Goal: Information Seeking & Learning: Learn about a topic

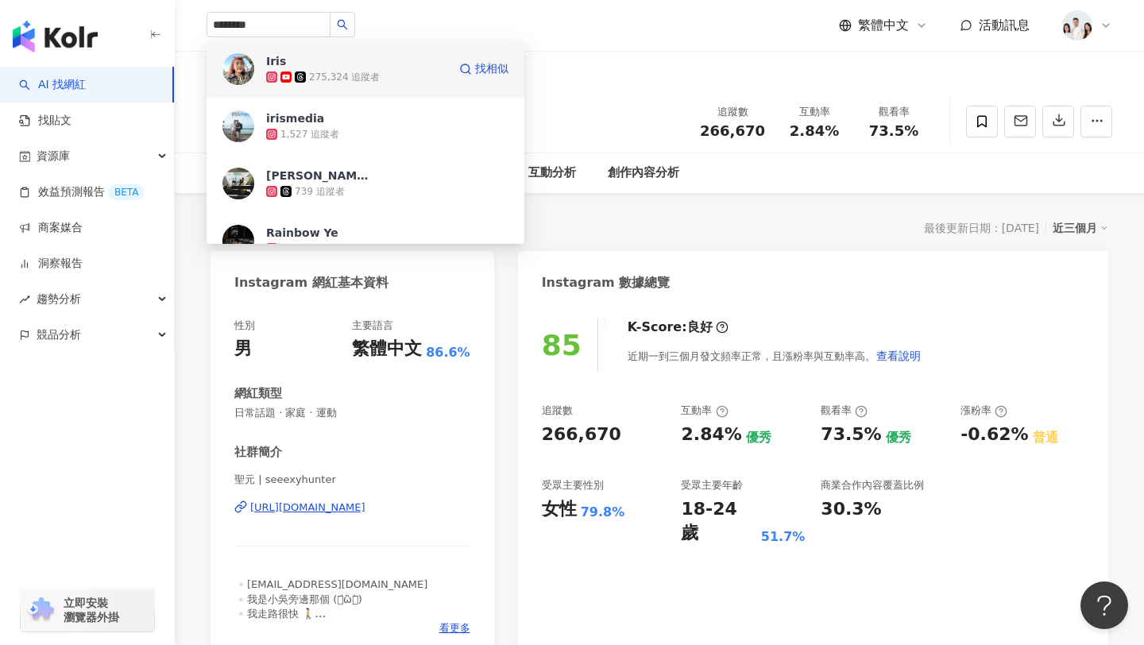
click at [321, 66] on span "Iris" at bounding box center [317, 61] width 103 height 16
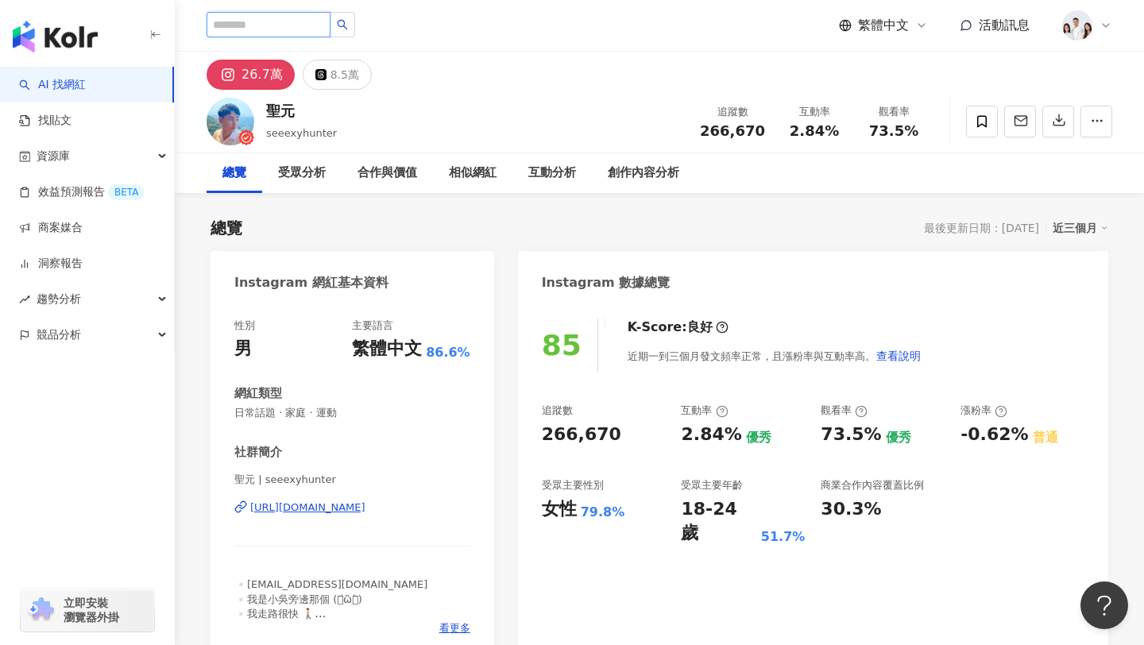
click at [238, 19] on input "search" at bounding box center [269, 24] width 124 height 25
paste input "**********"
type input "**********"
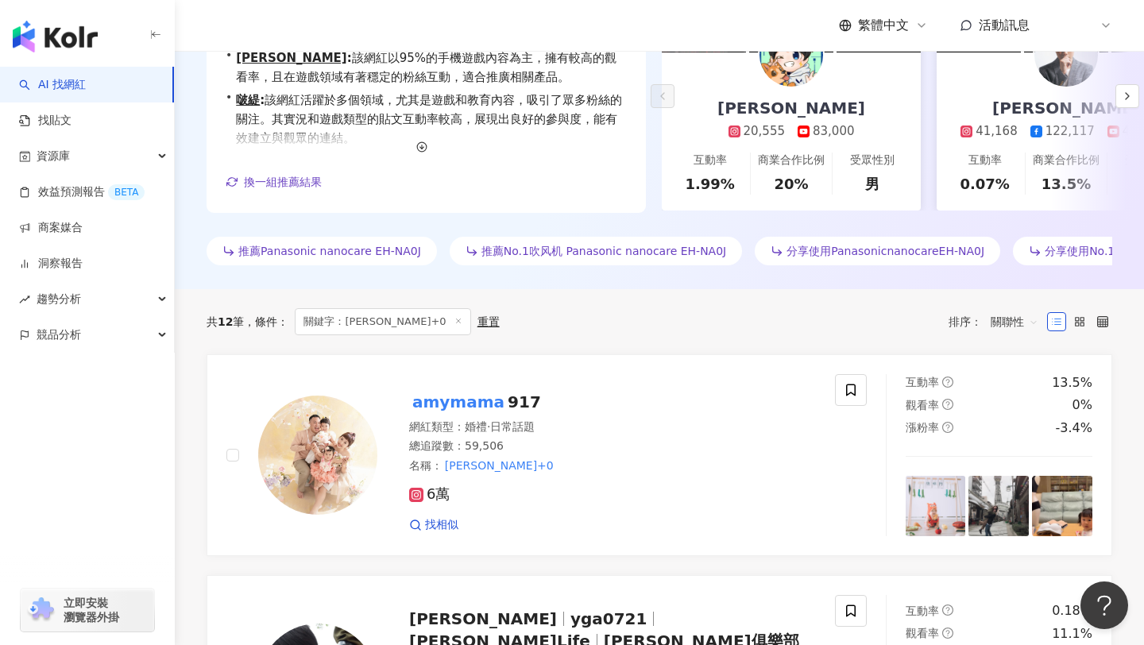
scroll to position [324, 0]
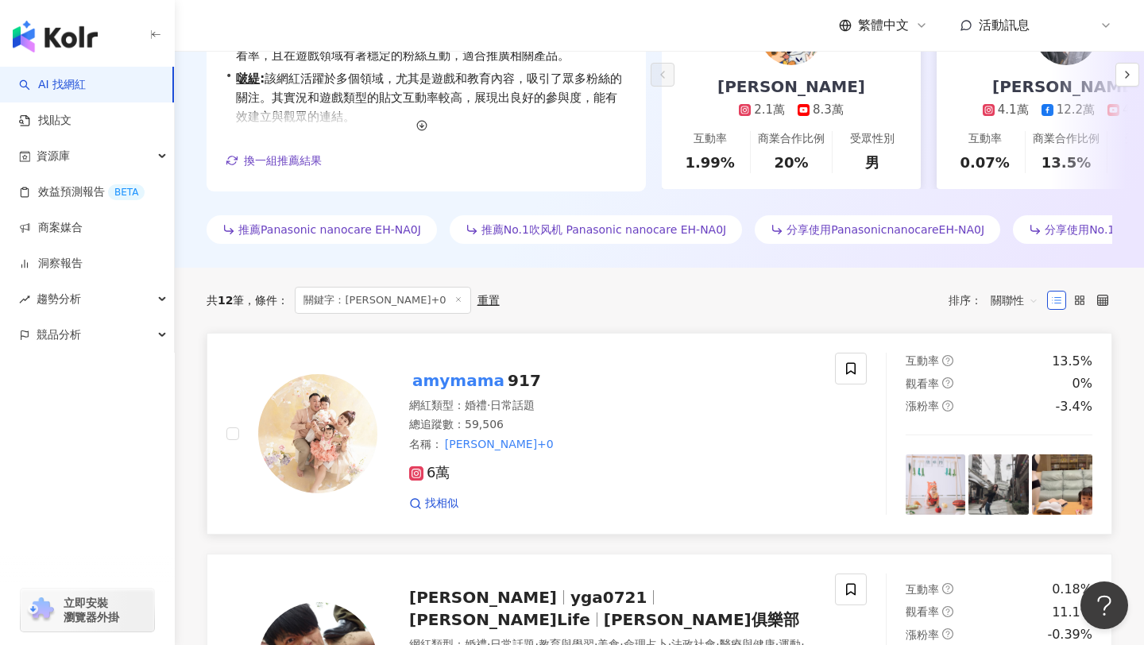
click at [486, 377] on mark "amymama" at bounding box center [458, 380] width 99 height 25
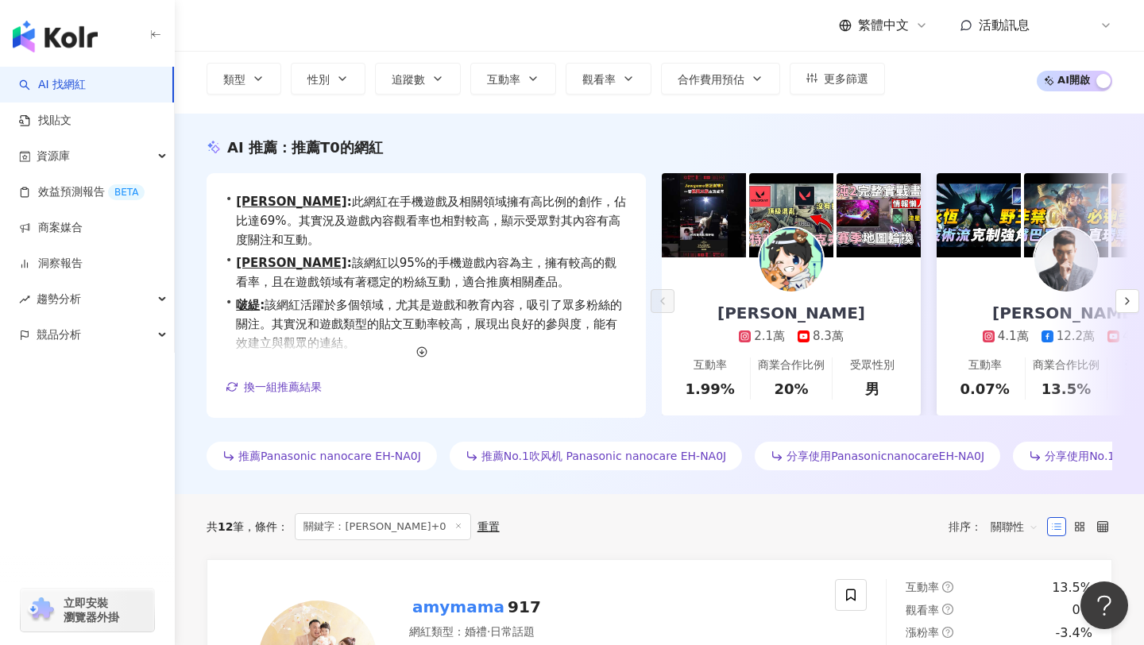
scroll to position [0, 0]
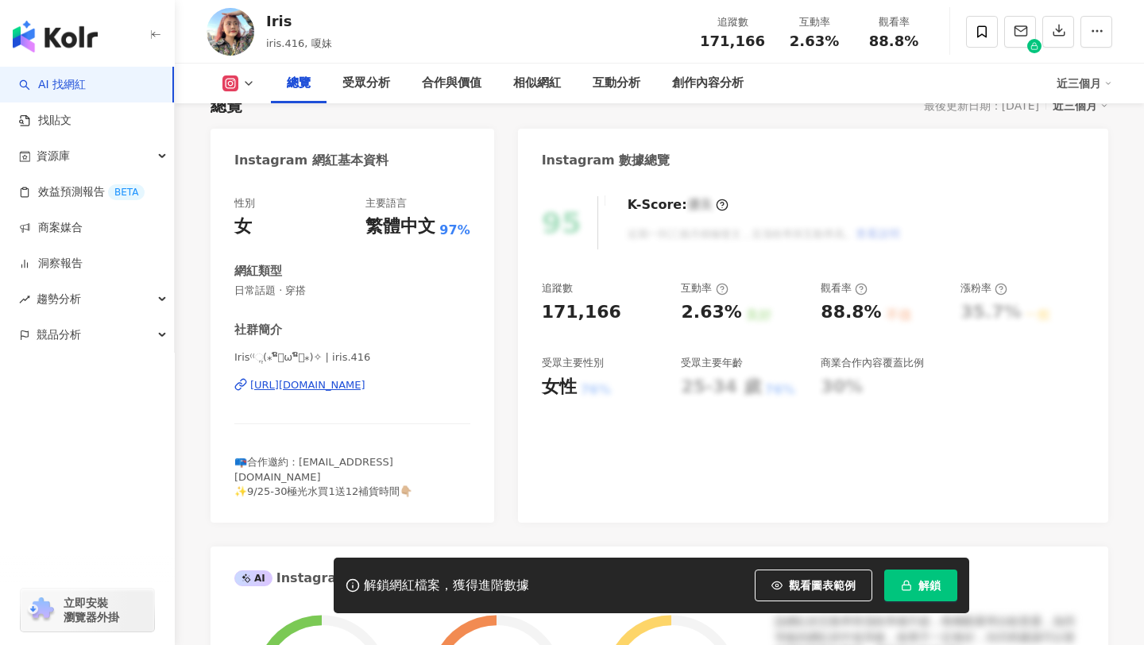
scroll to position [161, 0]
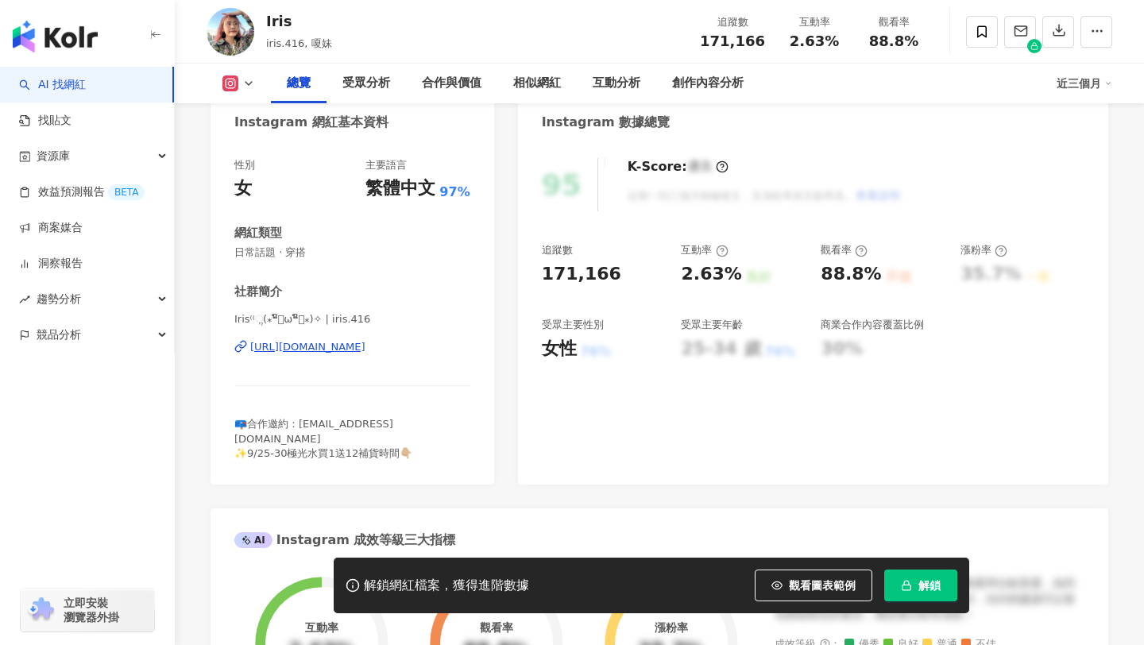
click at [935, 587] on span "解鎖" at bounding box center [930, 585] width 22 height 13
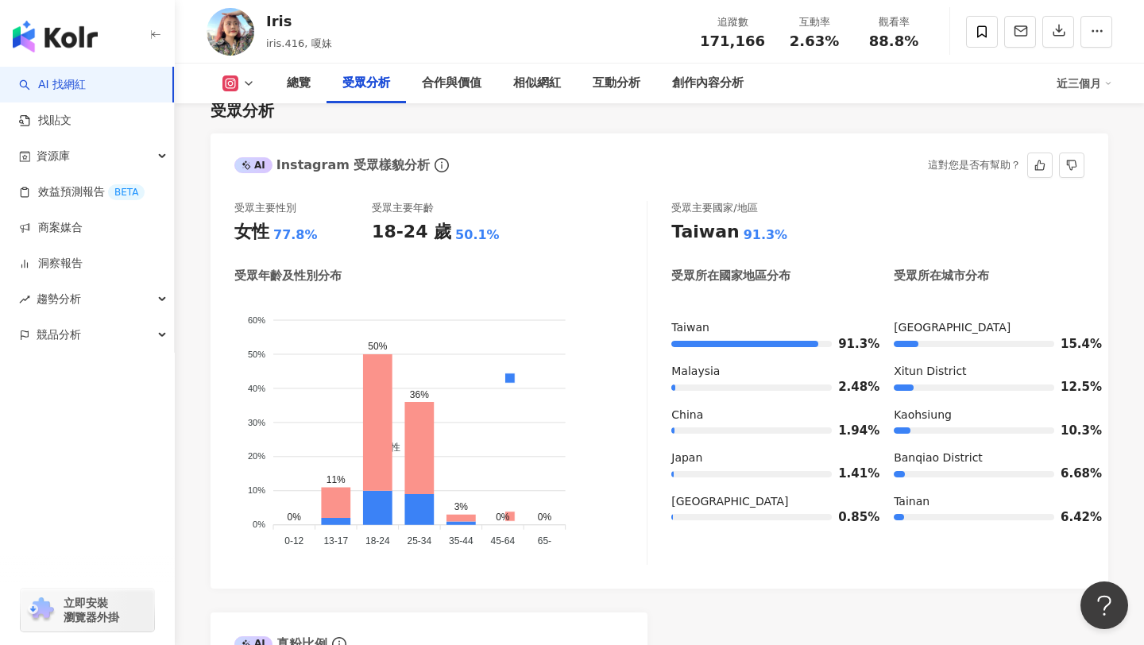
scroll to position [1369, 0]
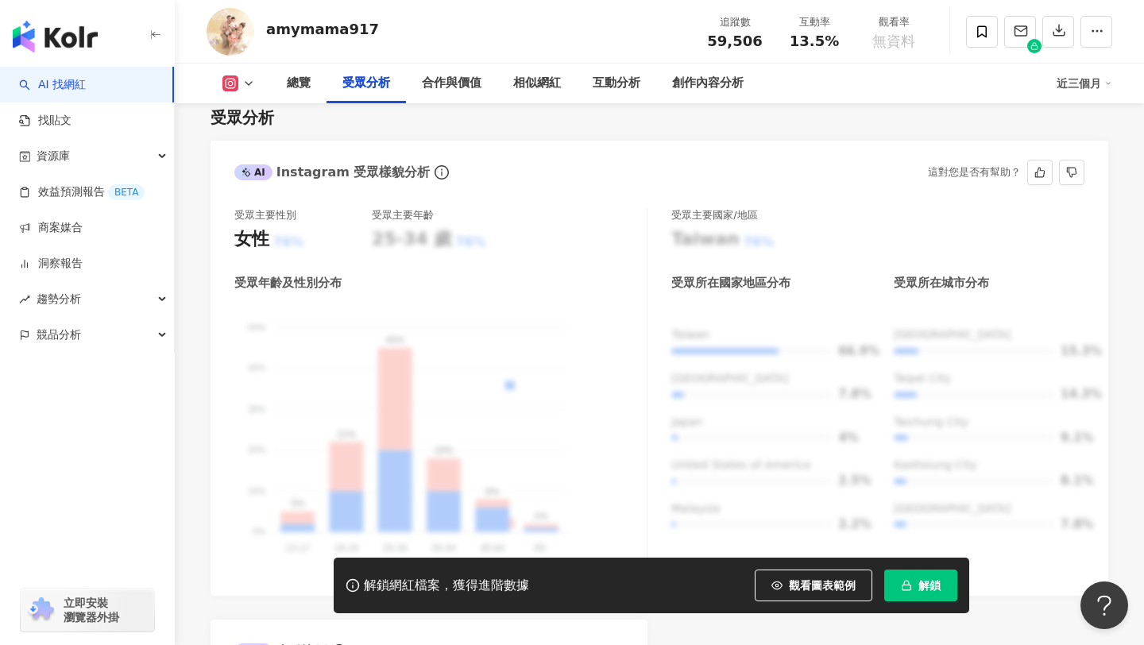
scroll to position [1395, 0]
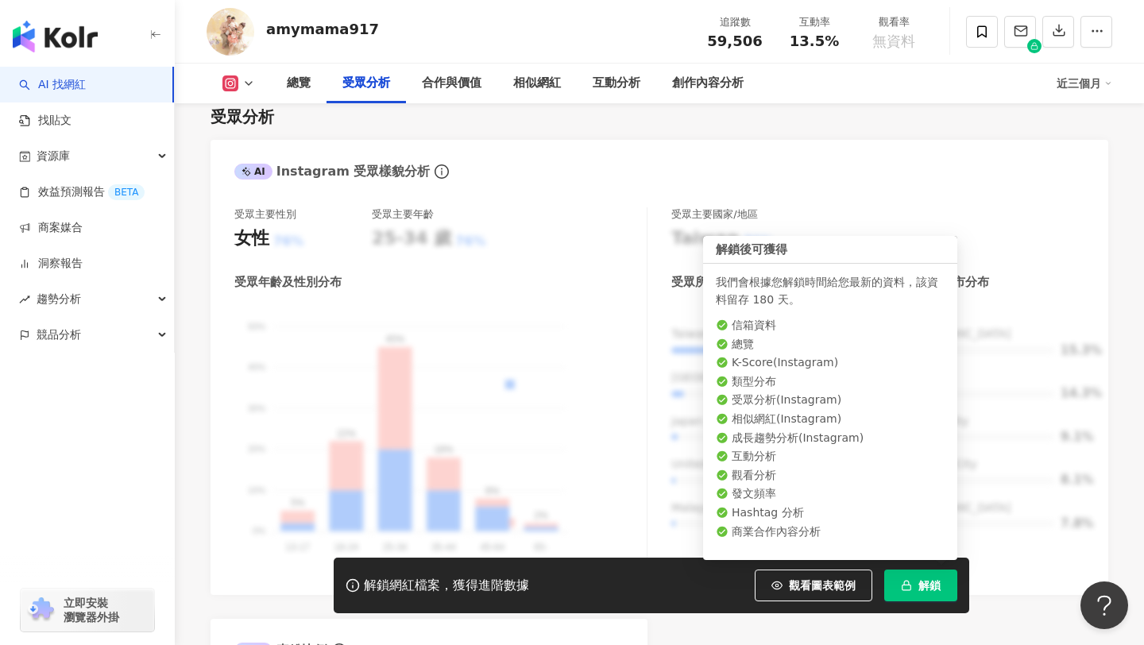
click at [910, 580] on icon "button" at bounding box center [906, 585] width 11 height 11
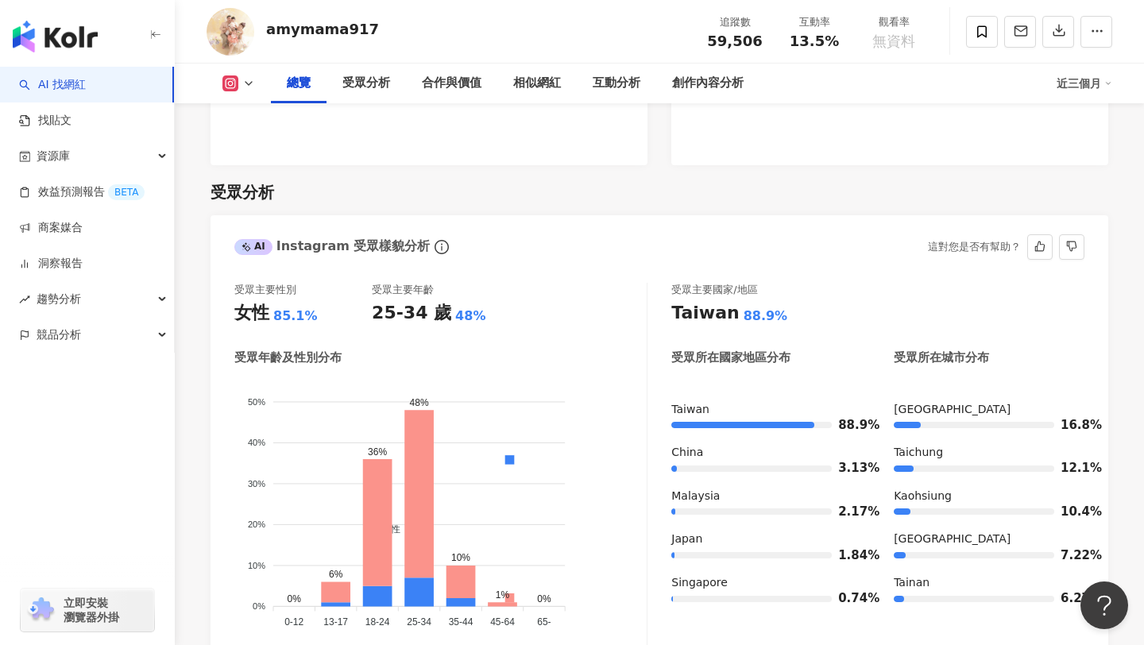
scroll to position [1296, 0]
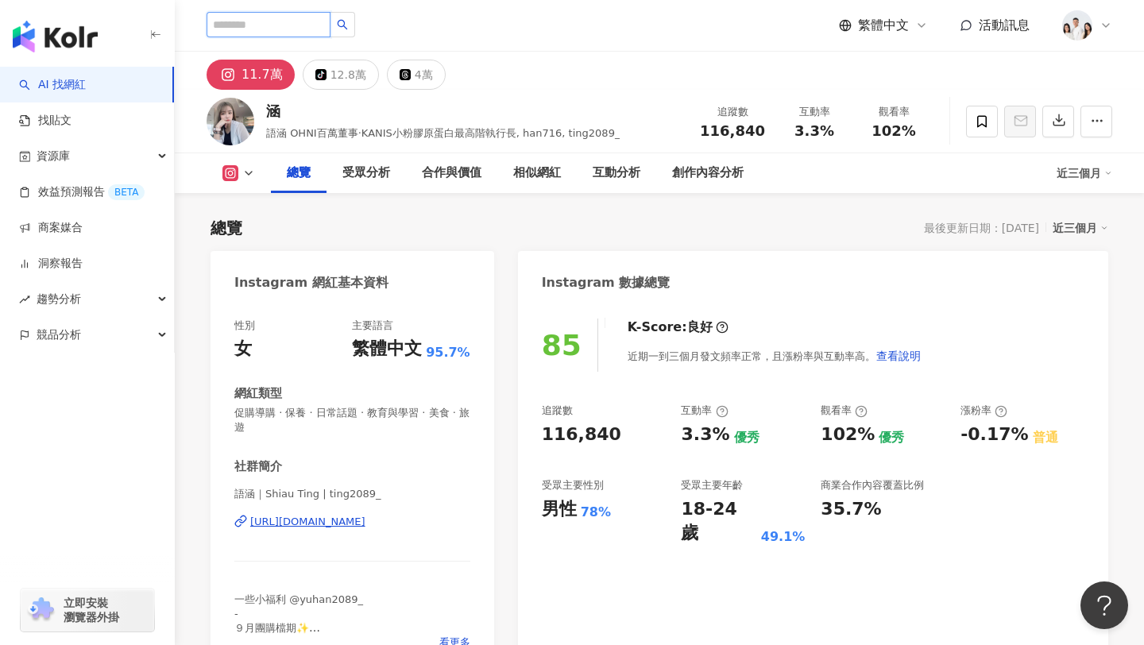
click at [295, 17] on input "search" at bounding box center [269, 24] width 124 height 25
paste input "***"
type input "***"
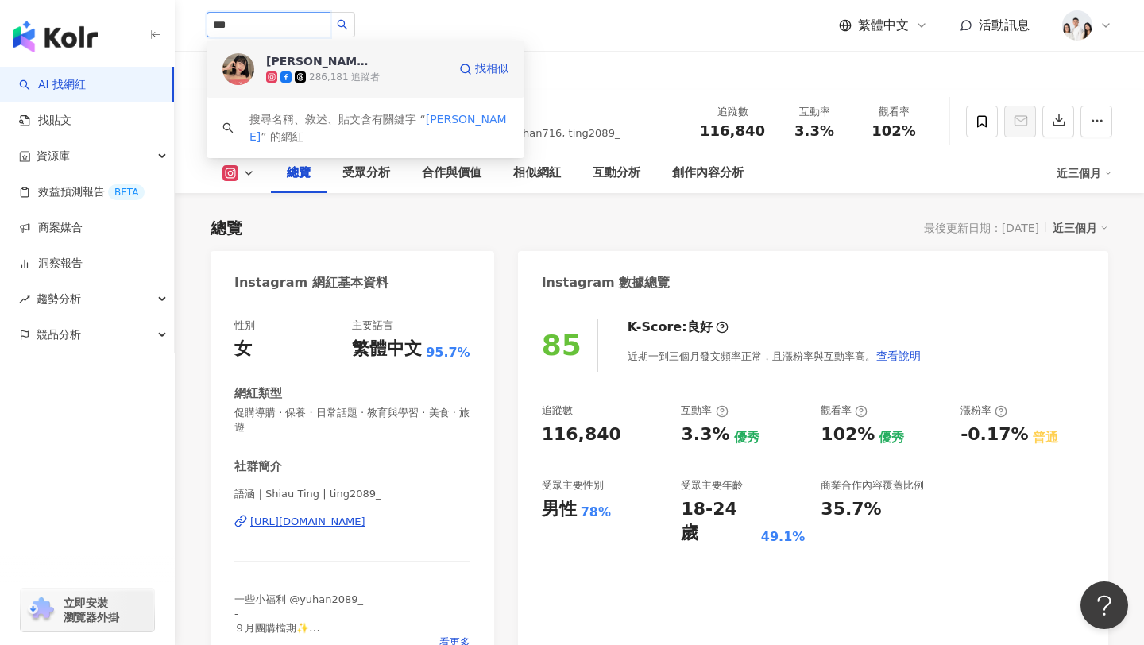
click at [328, 64] on span "LULU魯魯" at bounding box center [317, 61] width 103 height 16
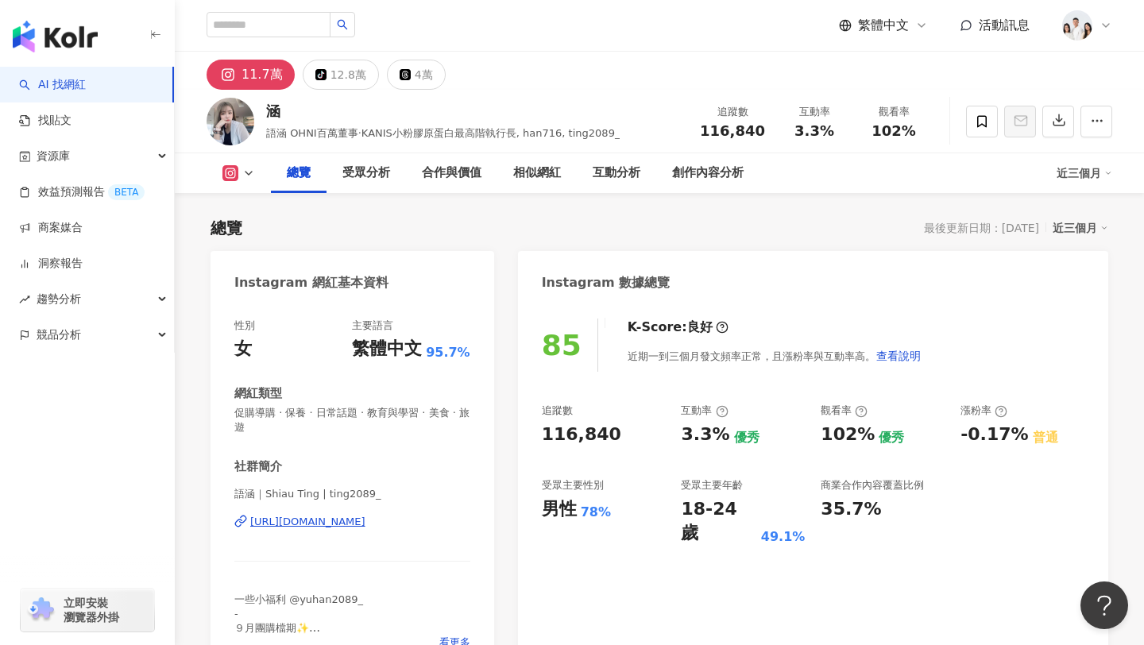
click at [492, 226] on div "總覽 最後更新日期：2025/9/27 近三個月" at bounding box center [660, 228] width 898 height 22
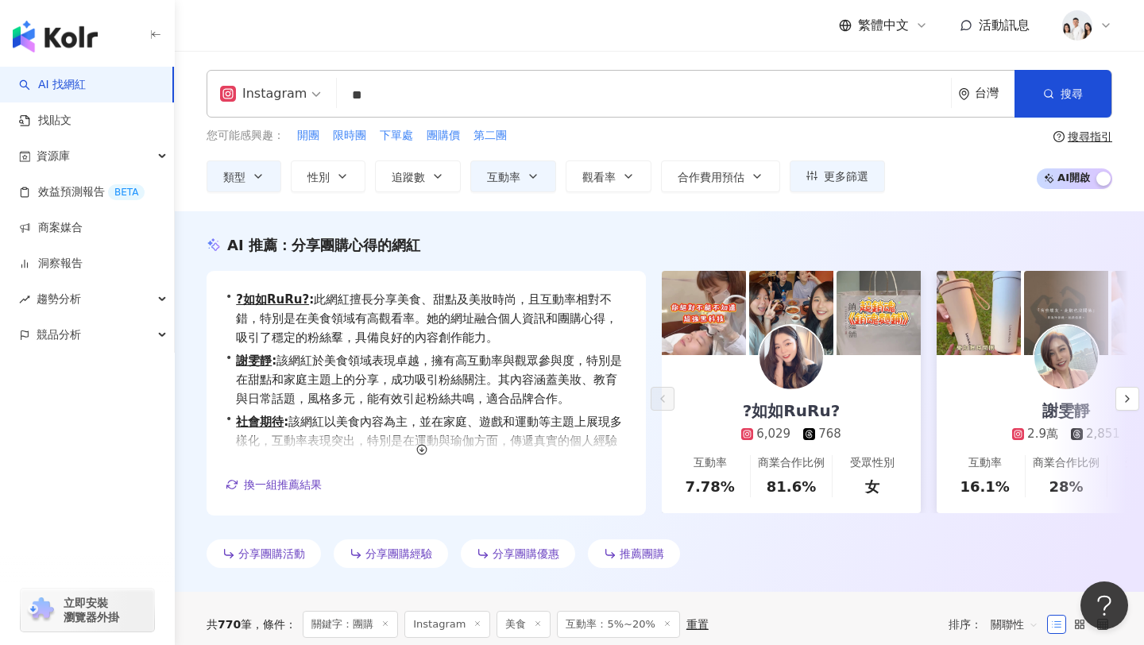
click at [196, 285] on div "AI 推薦 ： 分享團購心得的網紅 • ?如如RuRu? : 此網紅擅長分享美食、甜點及美妝時尚，且互動率相對不錯，特別是在美食領域有高觀看率。她的網址融合個…" at bounding box center [660, 404] width 970 height 339
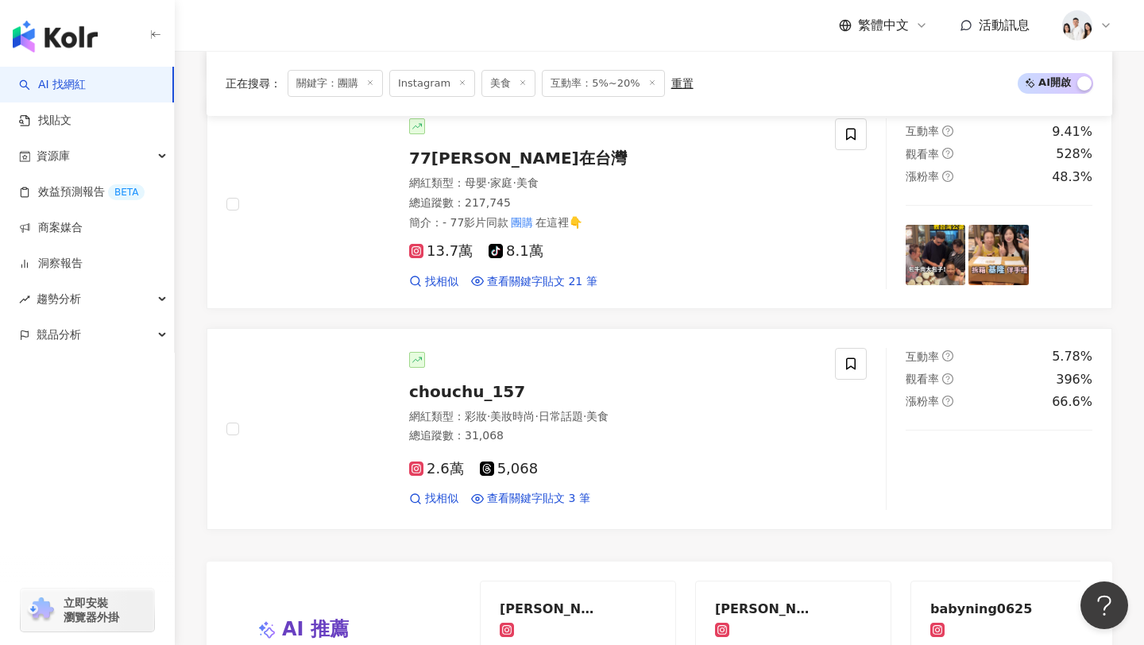
scroll to position [2773, 0]
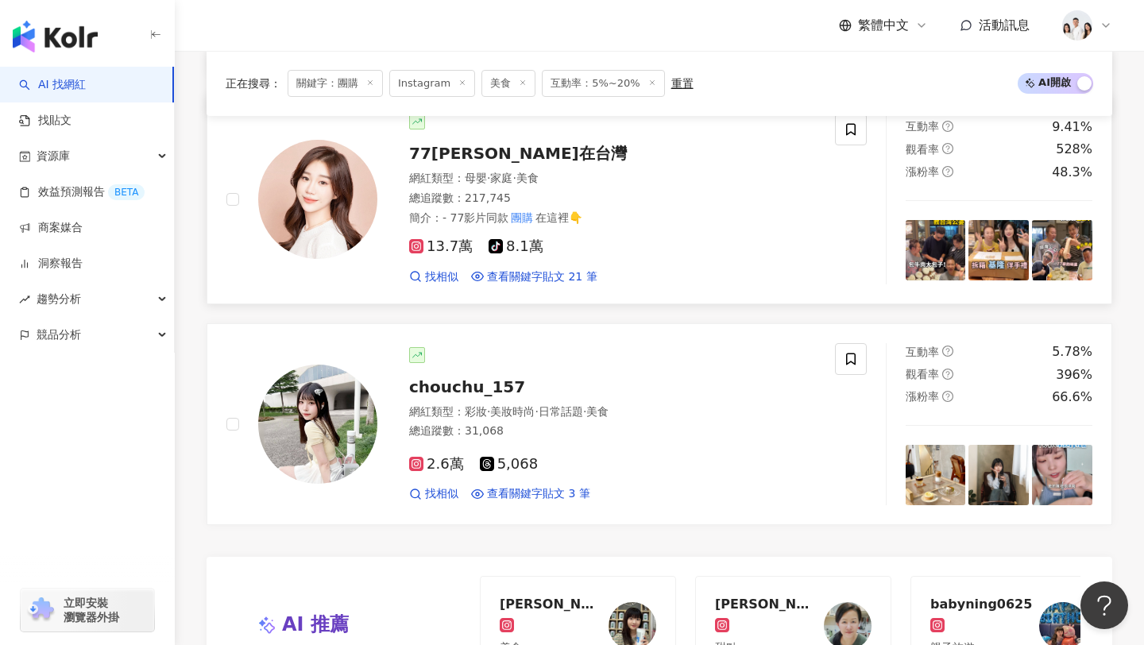
click at [449, 255] on span "13.7萬" at bounding box center [441, 246] width 64 height 17
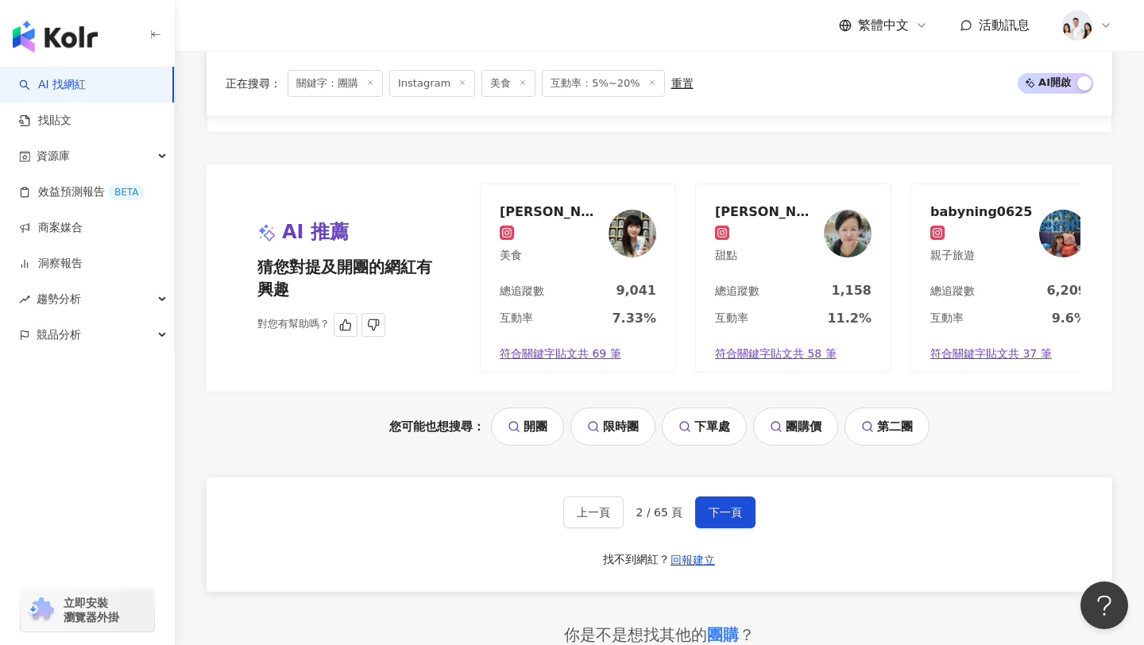
scroll to position [3208, 0]
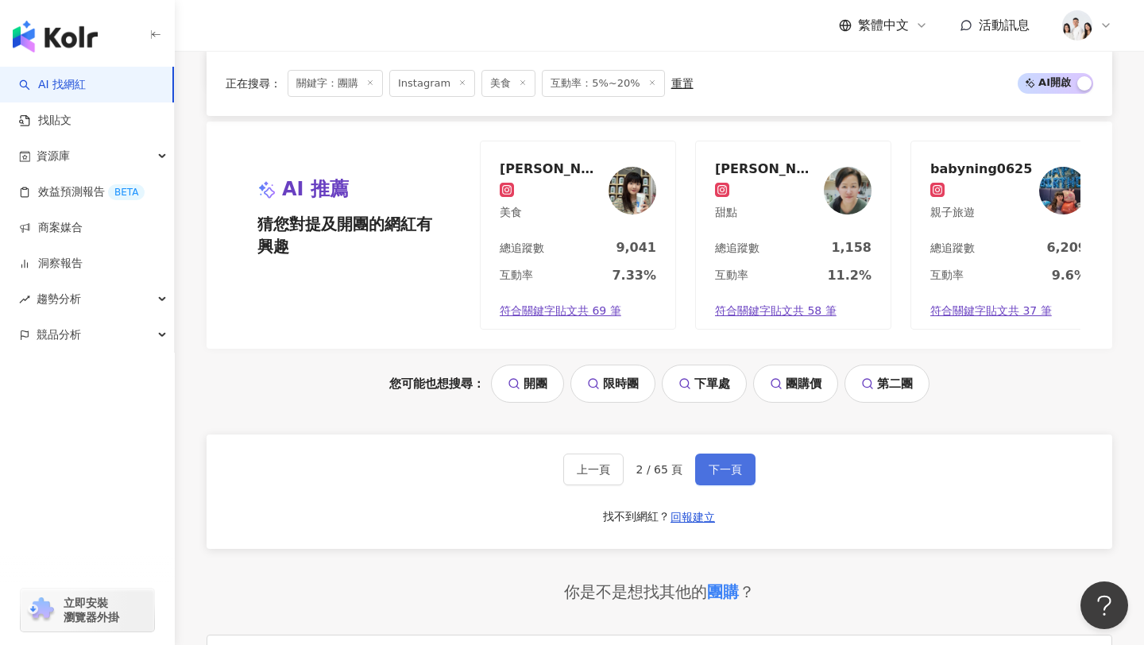
click at [717, 476] on span "下一頁" at bounding box center [725, 469] width 33 height 13
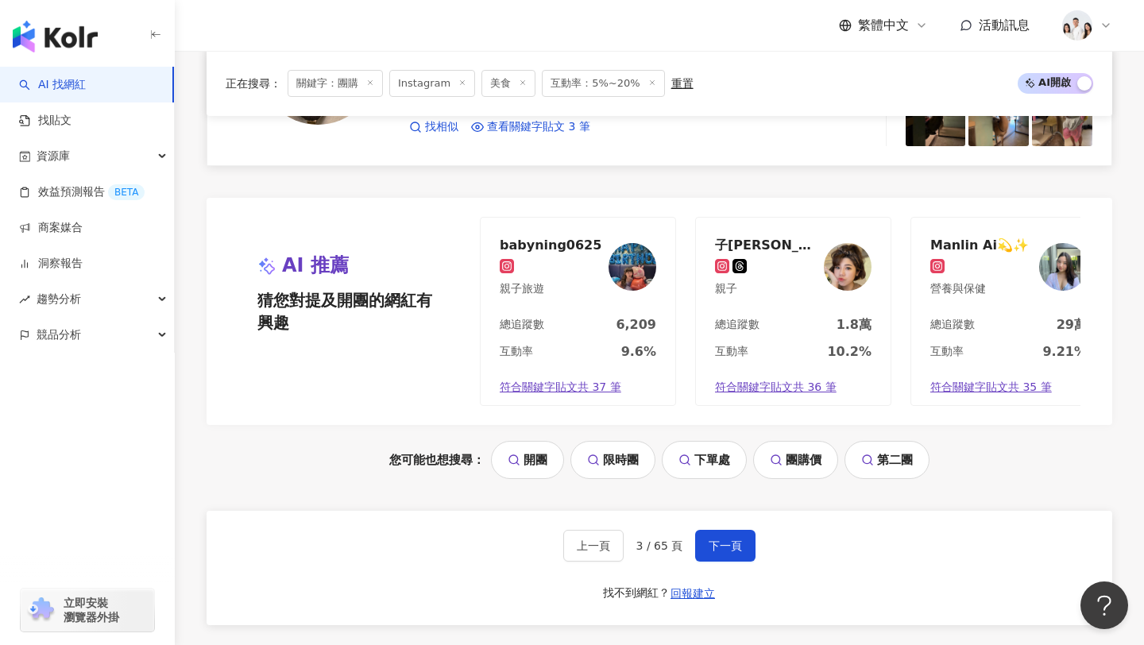
scroll to position [3158, 0]
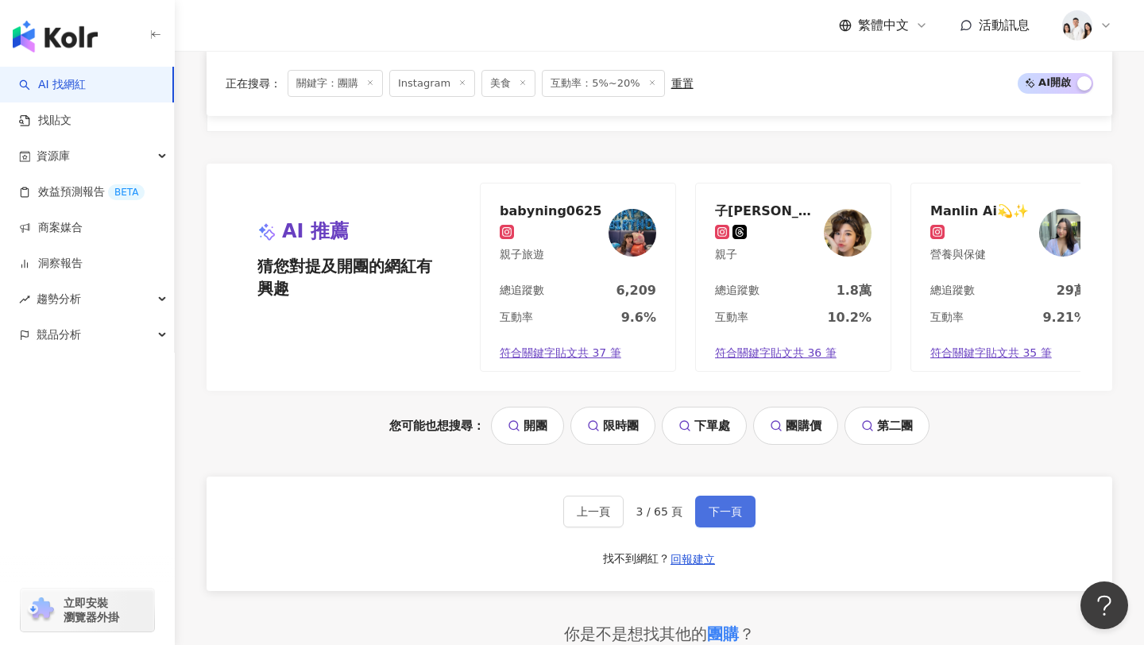
click at [736, 521] on button "下一頁" at bounding box center [725, 512] width 60 height 32
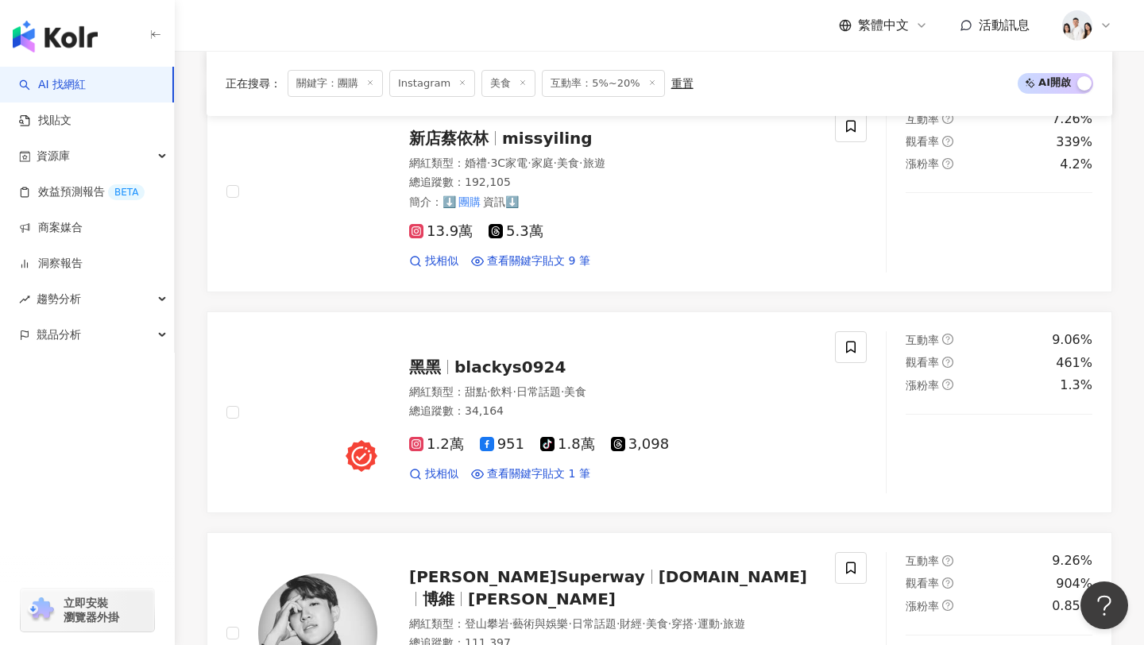
scroll to position [2159, 0]
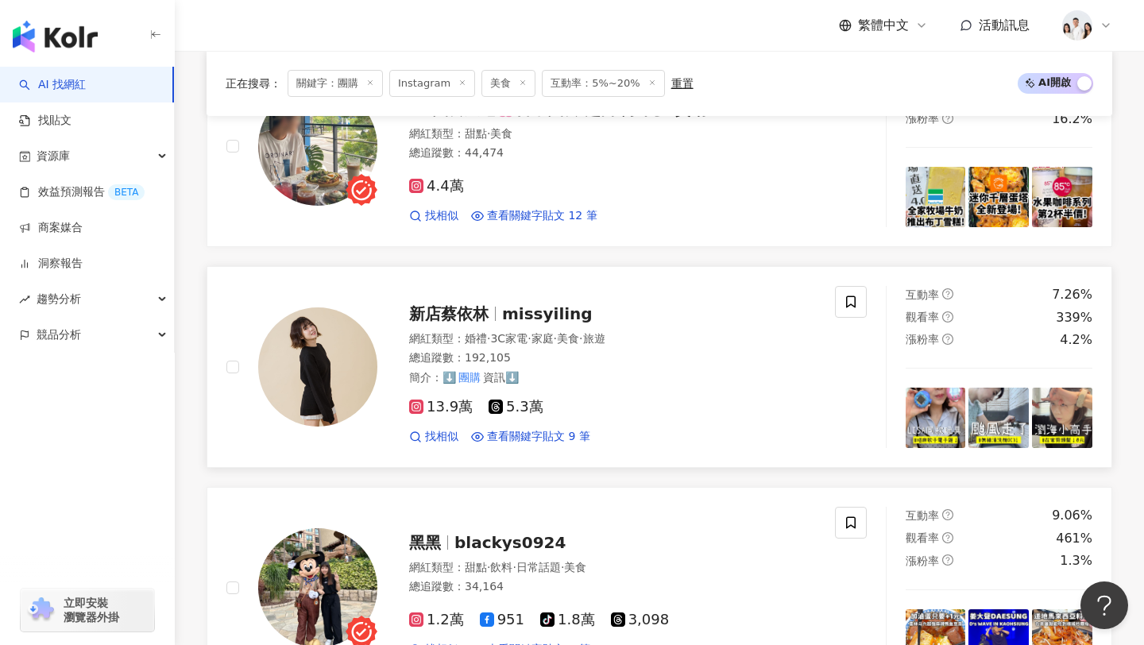
click at [420, 405] on rect at bounding box center [416, 406] width 11 height 11
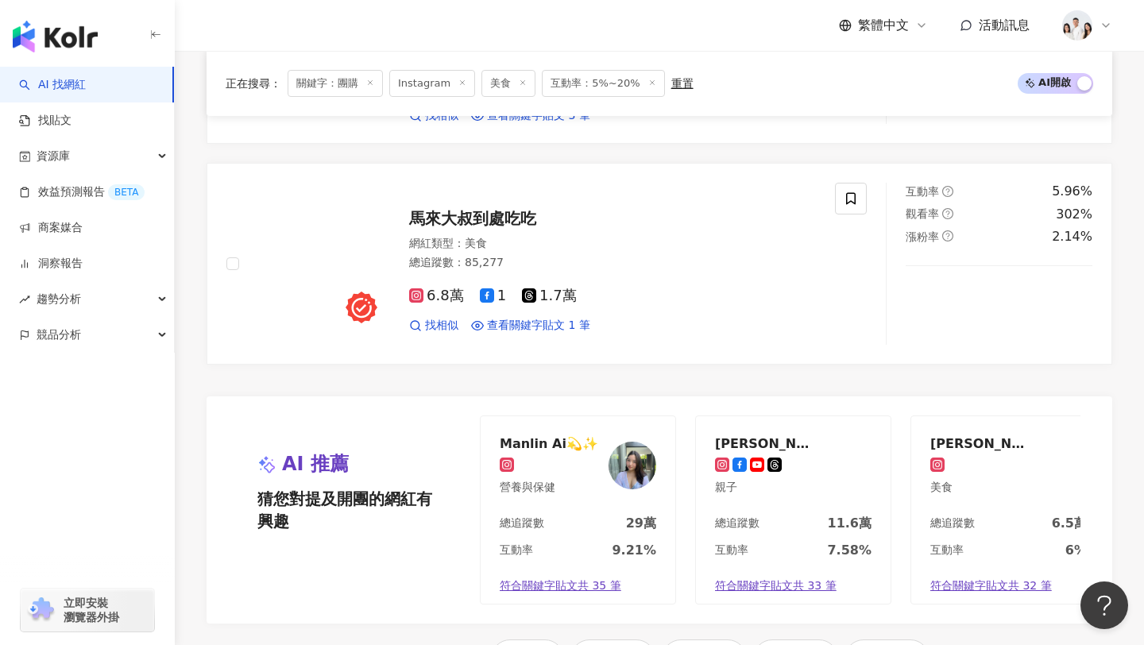
scroll to position [3138, 0]
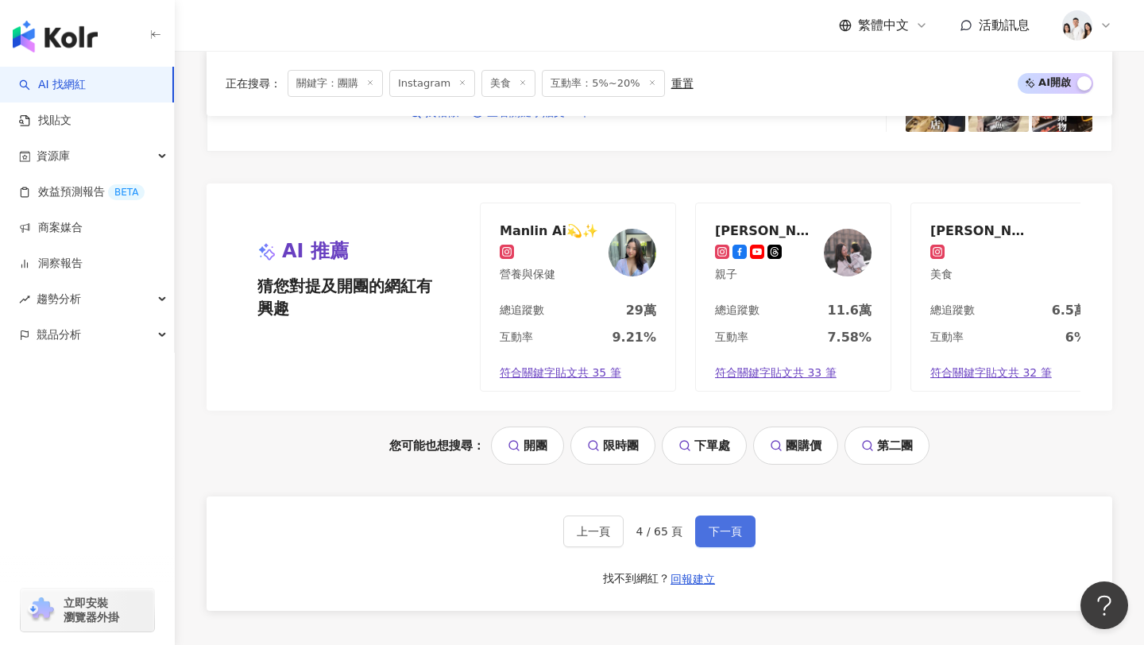
click at [706, 532] on button "下一頁" at bounding box center [725, 532] width 60 height 32
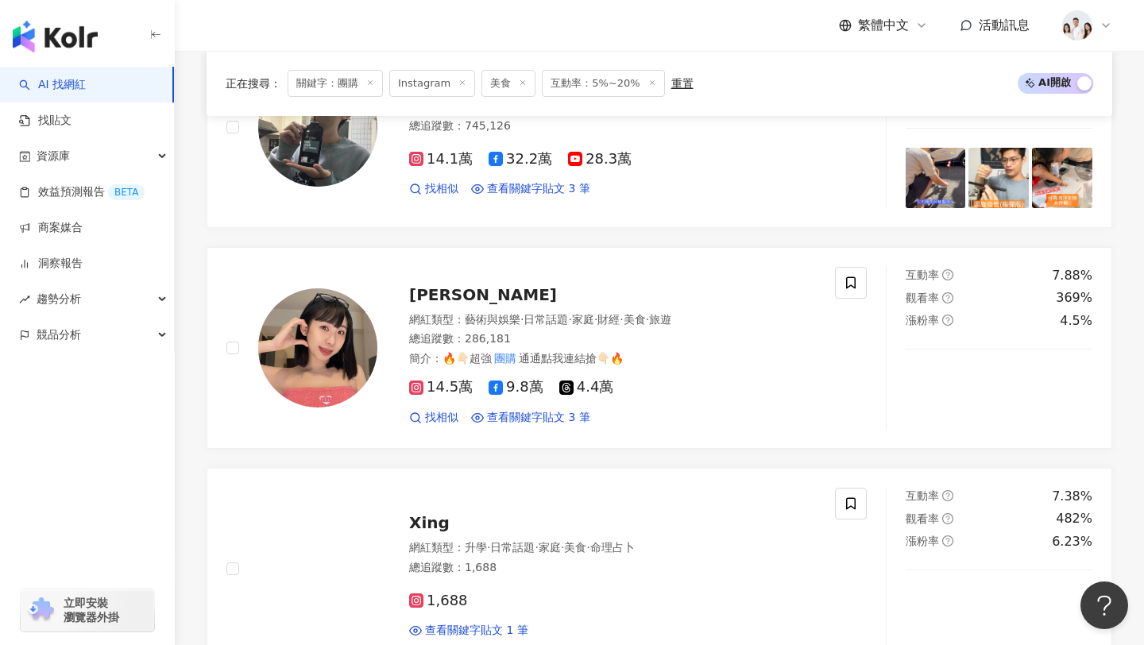
scroll to position [732, 0]
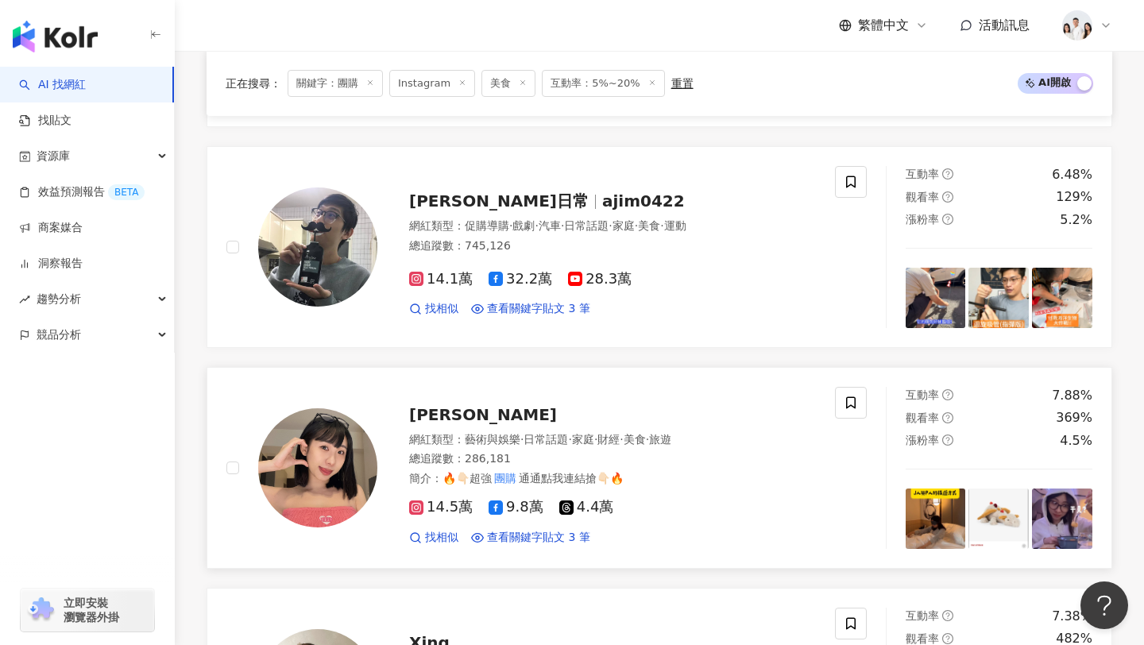
click at [416, 509] on icon at bounding box center [416, 507] width 3 height 3
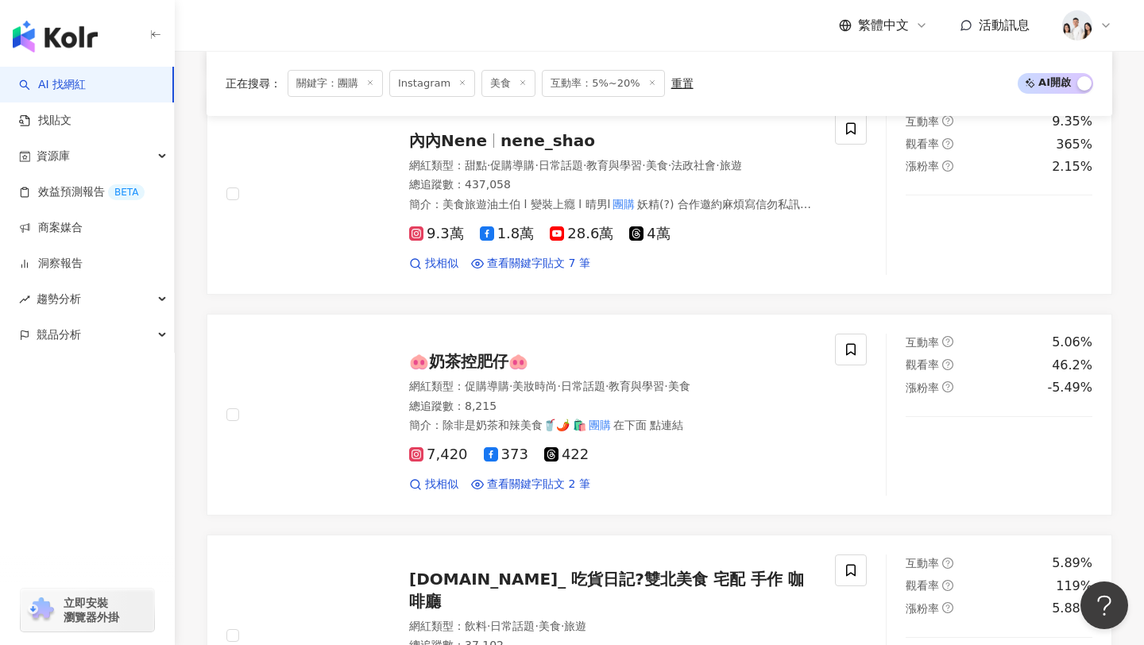
scroll to position [2279, 0]
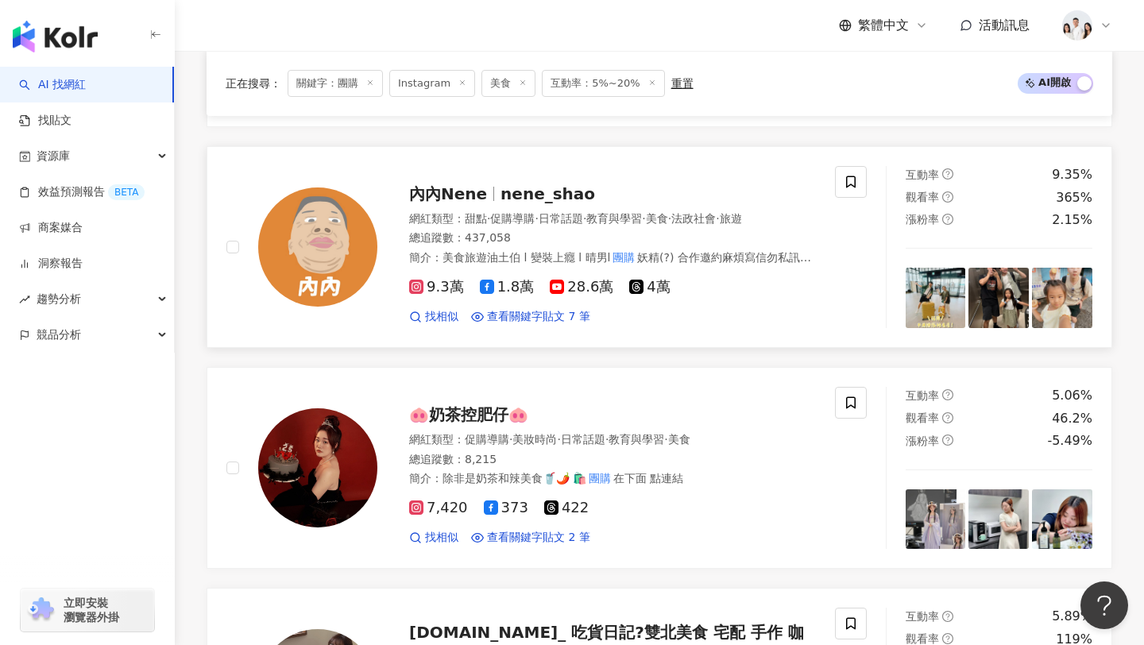
click at [440, 293] on span "9.3萬" at bounding box center [436, 287] width 55 height 17
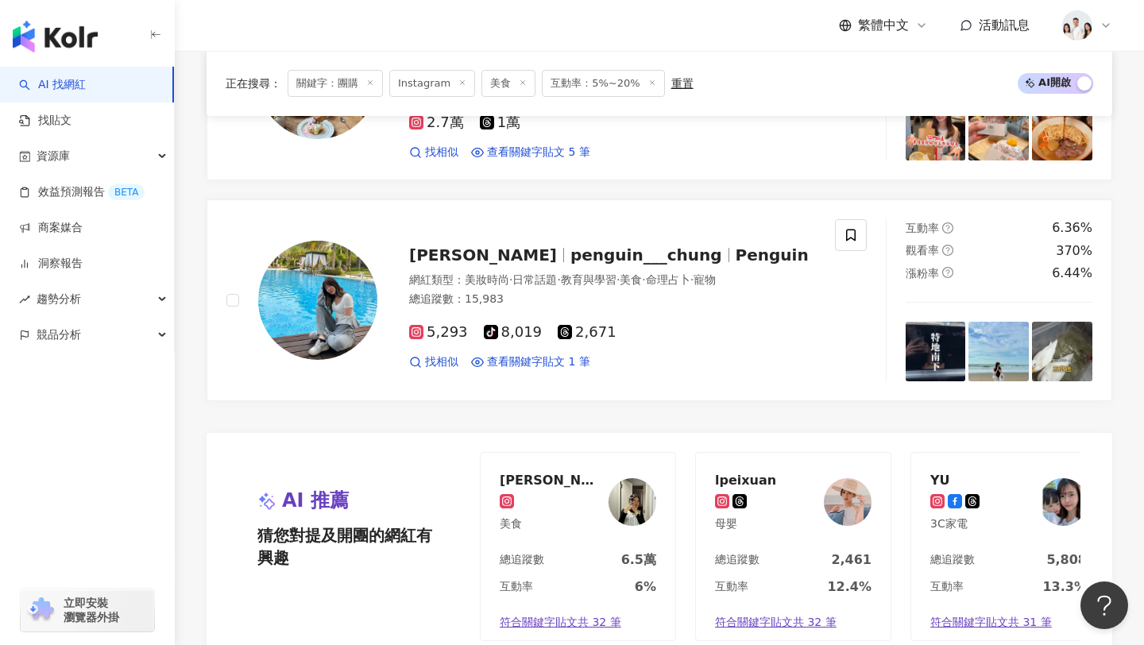
scroll to position [3331, 0]
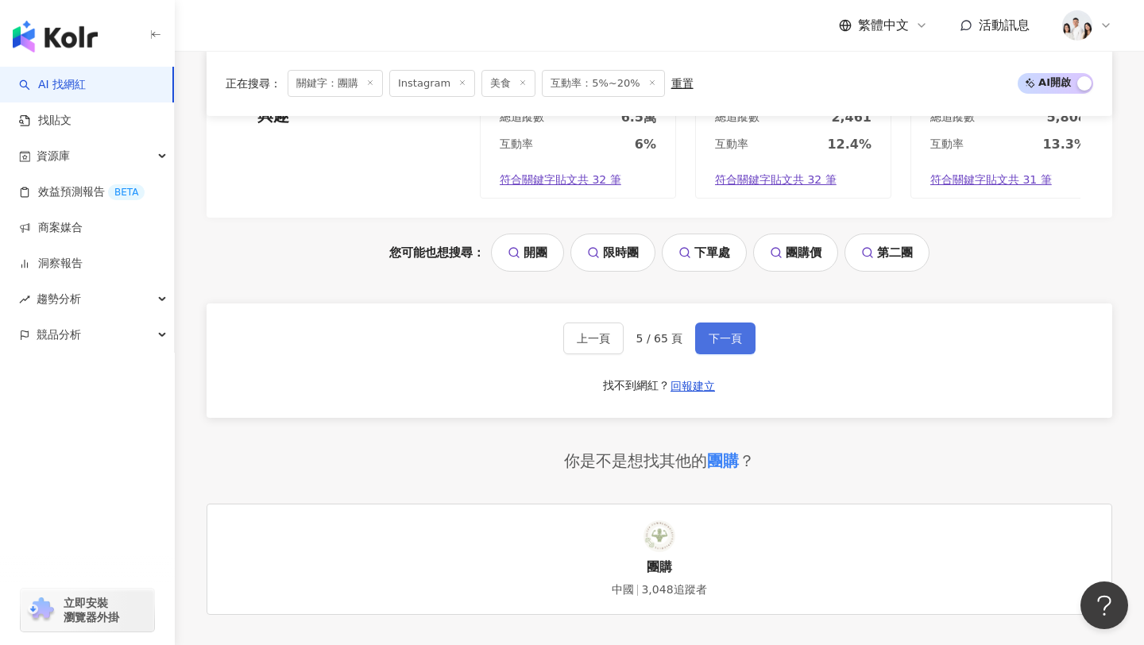
click at [719, 354] on button "下一頁" at bounding box center [725, 339] width 60 height 32
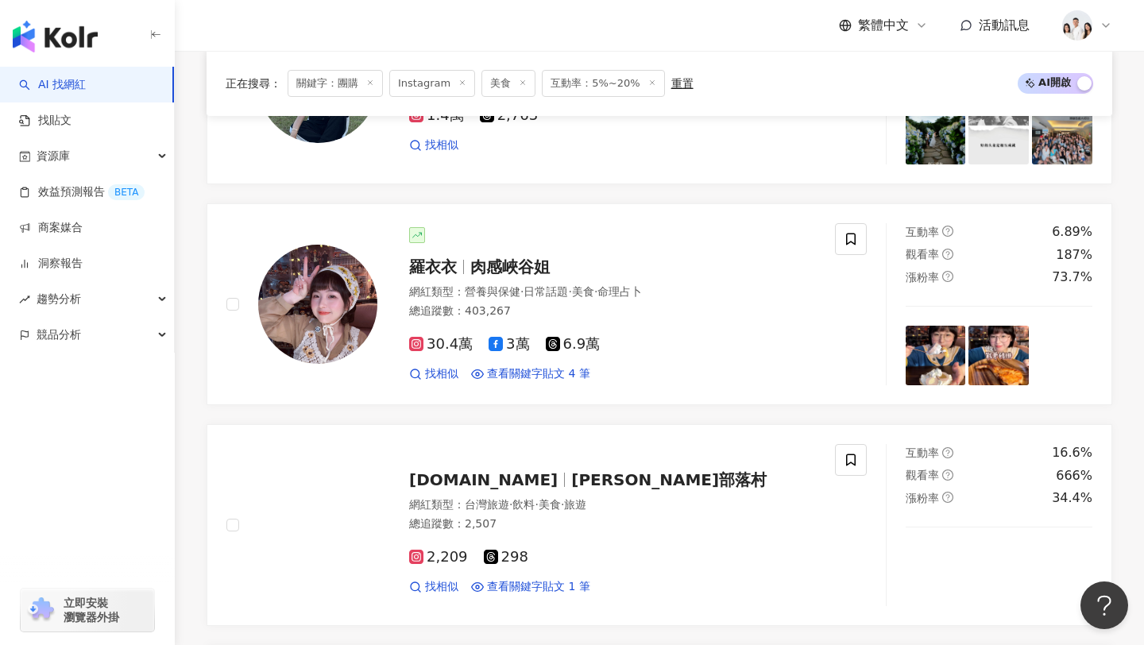
scroll to position [2523, 0]
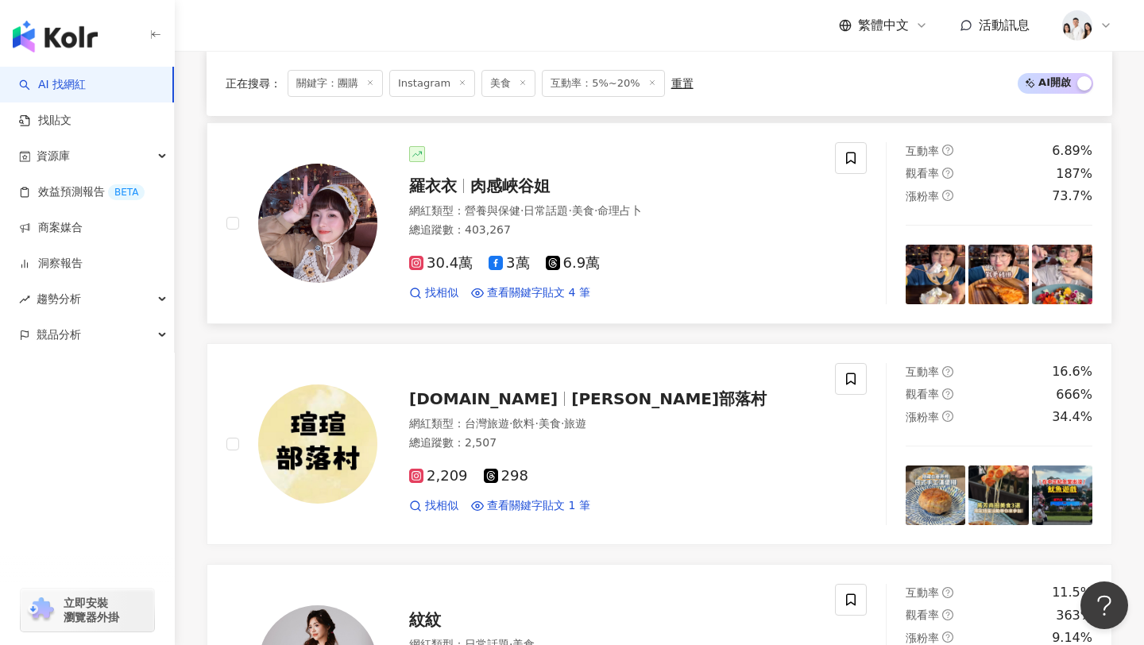
click at [424, 261] on span "30.4萬" at bounding box center [441, 263] width 64 height 17
click at [416, 264] on icon at bounding box center [416, 262] width 3 height 3
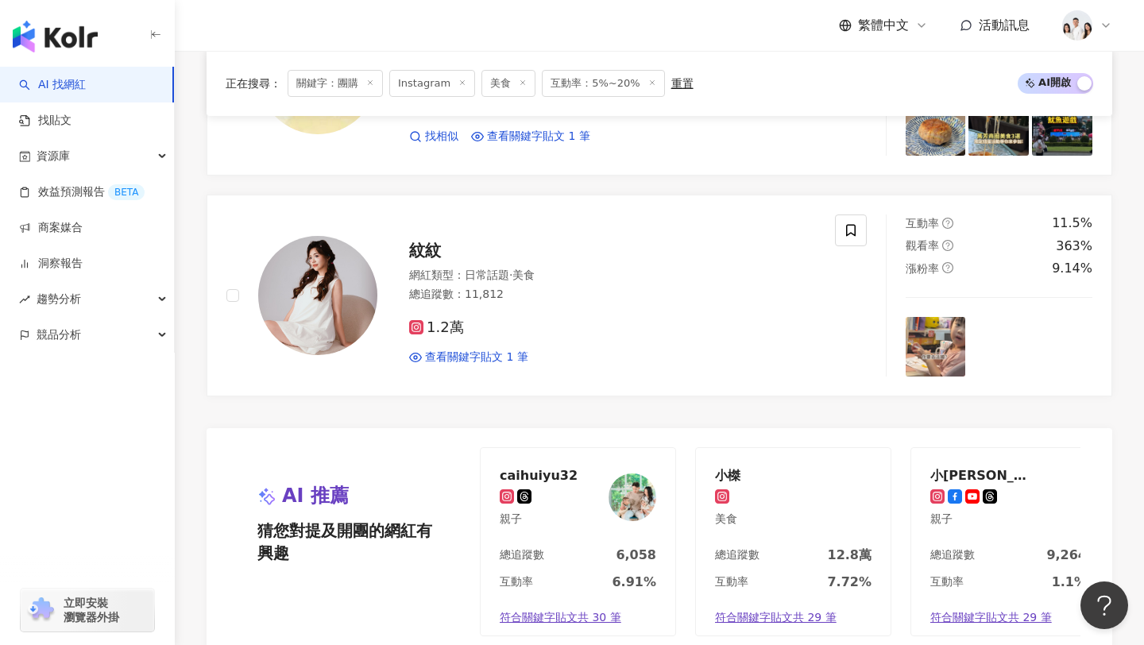
scroll to position [3164, 0]
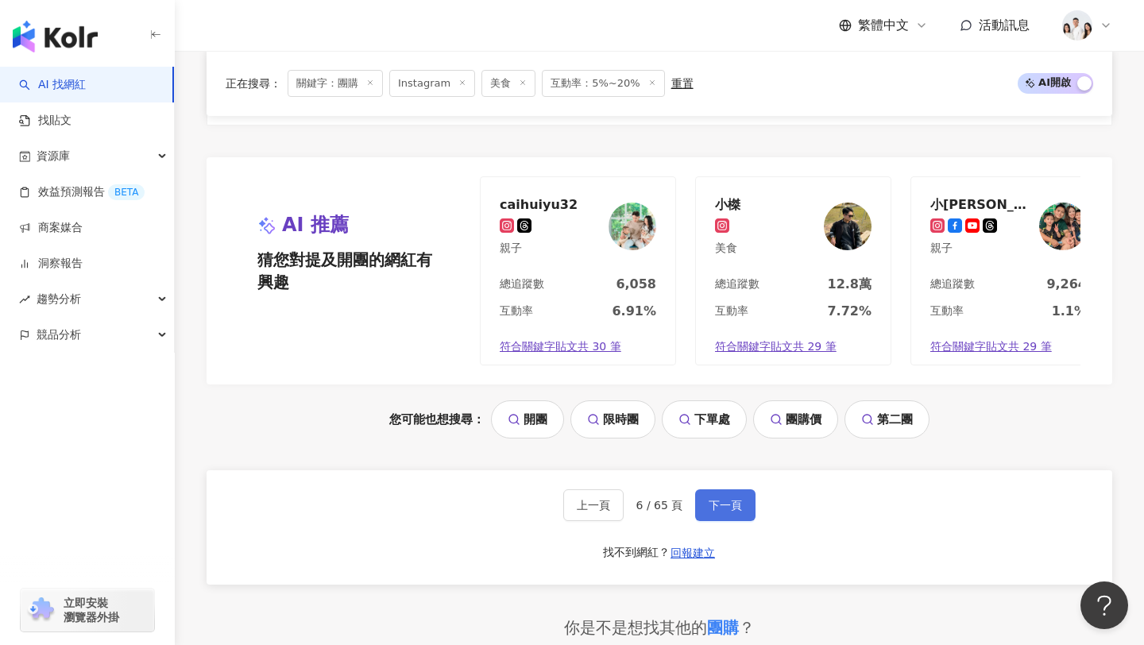
click at [724, 492] on button "下一頁" at bounding box center [725, 506] width 60 height 32
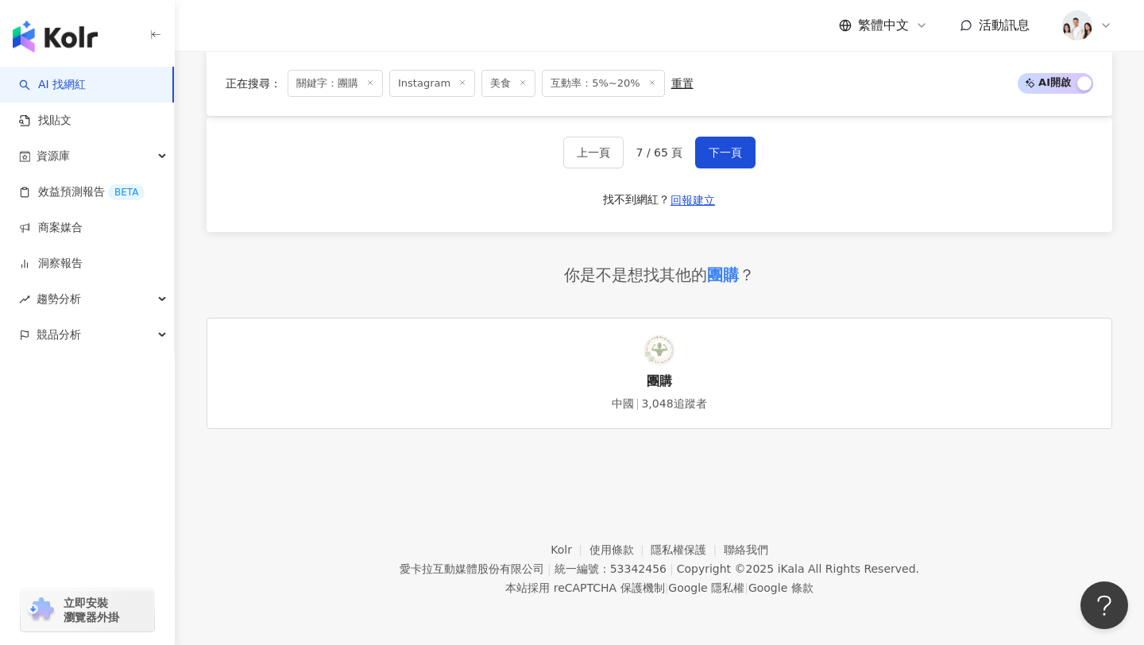
scroll to position [3458, 0]
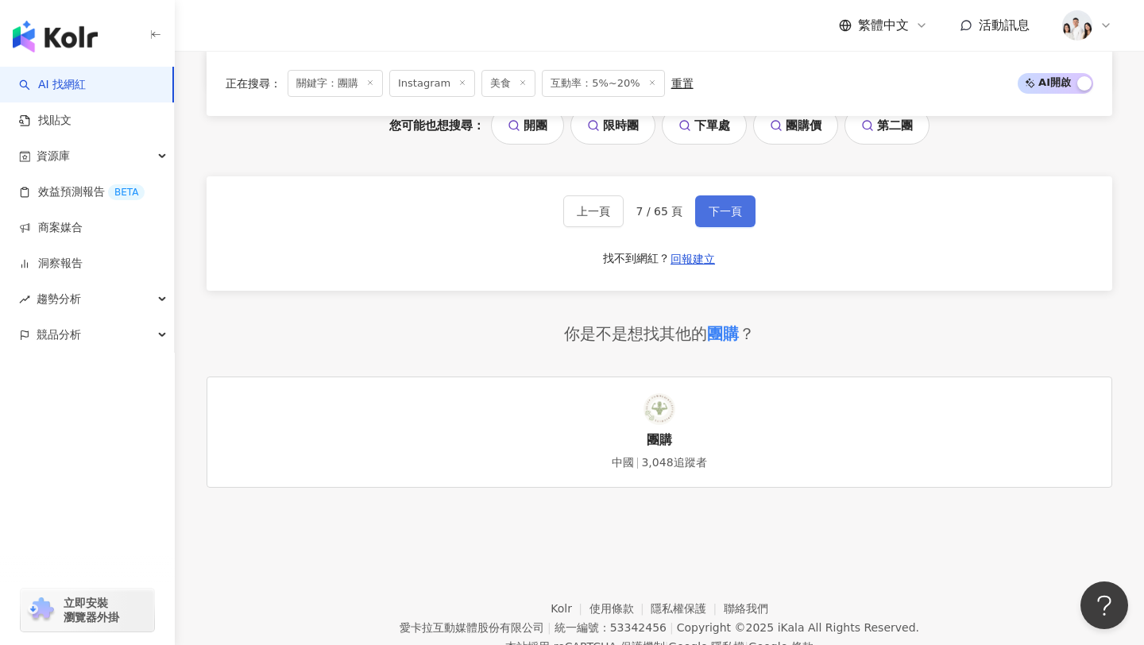
click at [723, 211] on span "下一頁" at bounding box center [725, 211] width 33 height 13
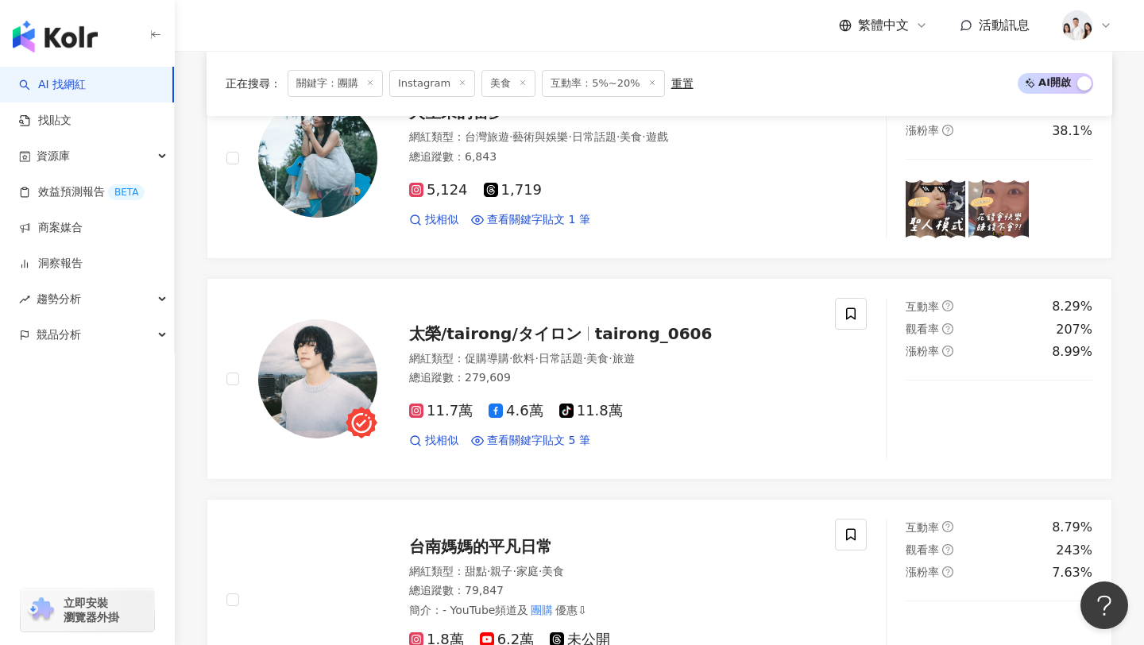
scroll to position [1378, 0]
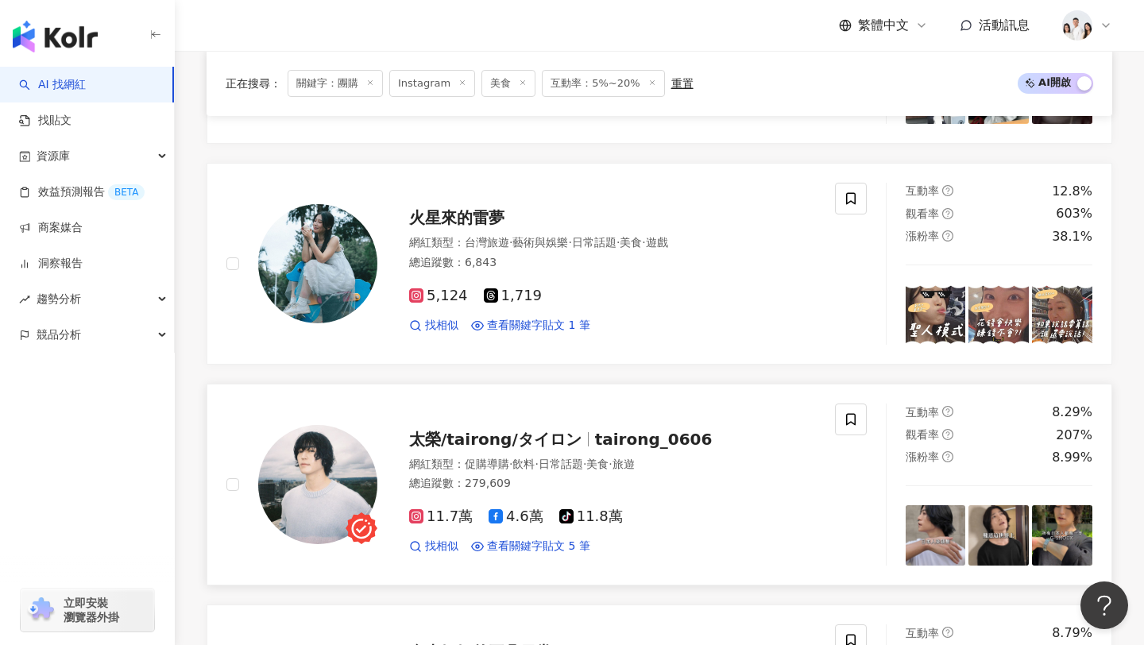
click at [421, 514] on icon at bounding box center [416, 516] width 14 height 14
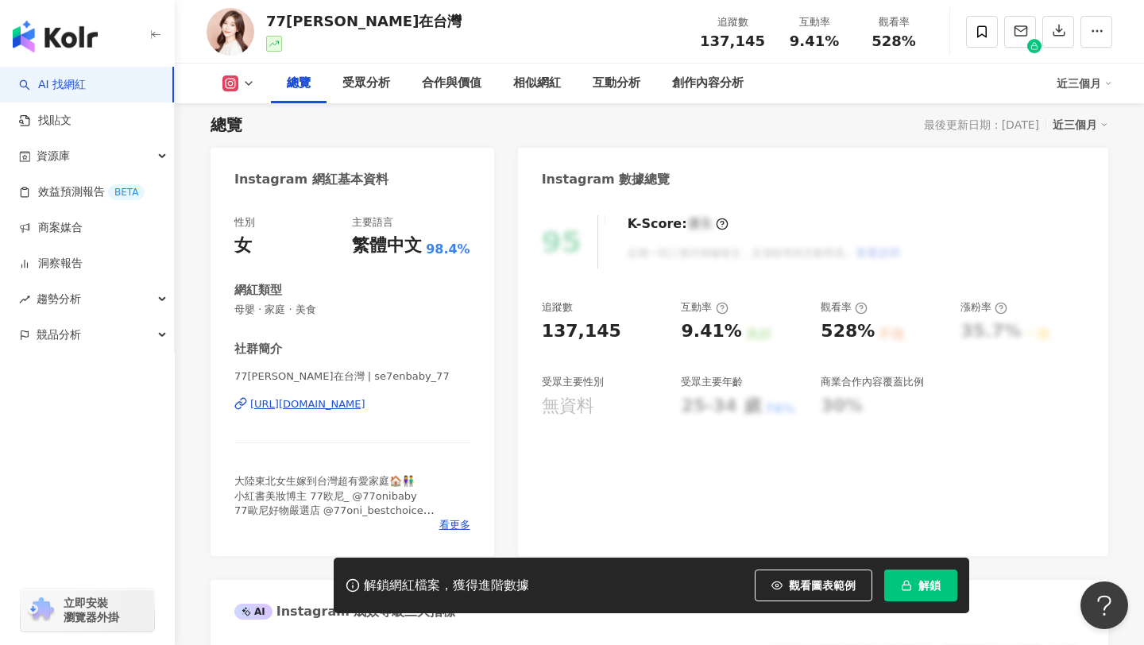
click at [366, 408] on div "[URL][DOMAIN_NAME]" at bounding box center [307, 404] width 115 height 14
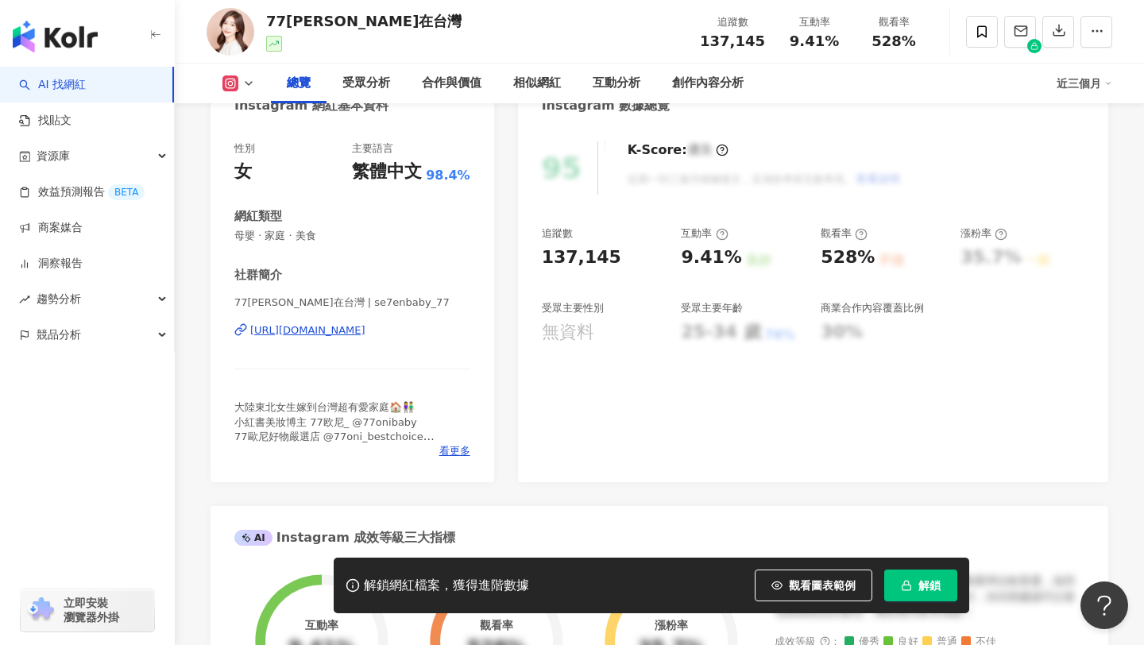
scroll to position [641, 0]
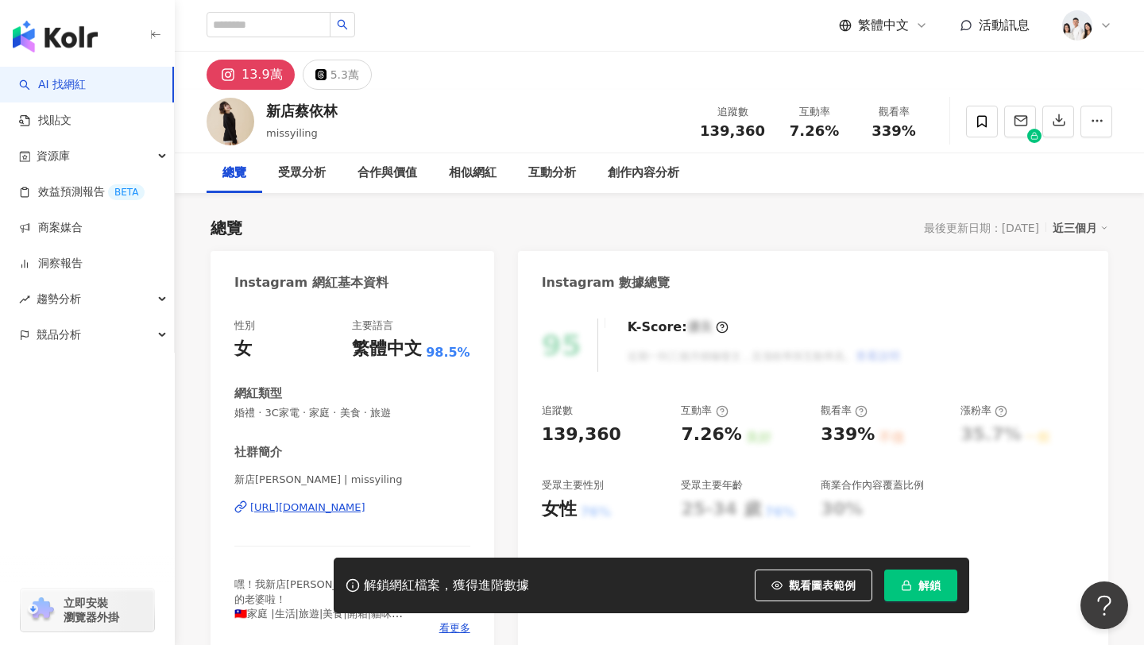
click at [297, 505] on div "https://www.instagram.com/missyiling/" at bounding box center [307, 508] width 115 height 14
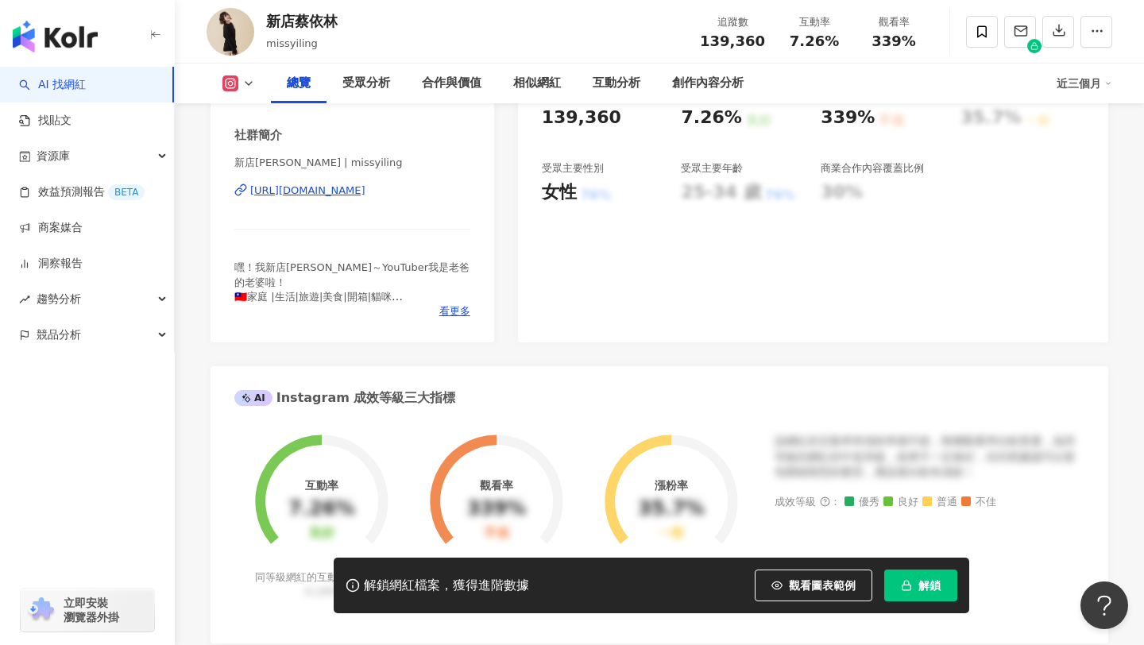
scroll to position [308, 0]
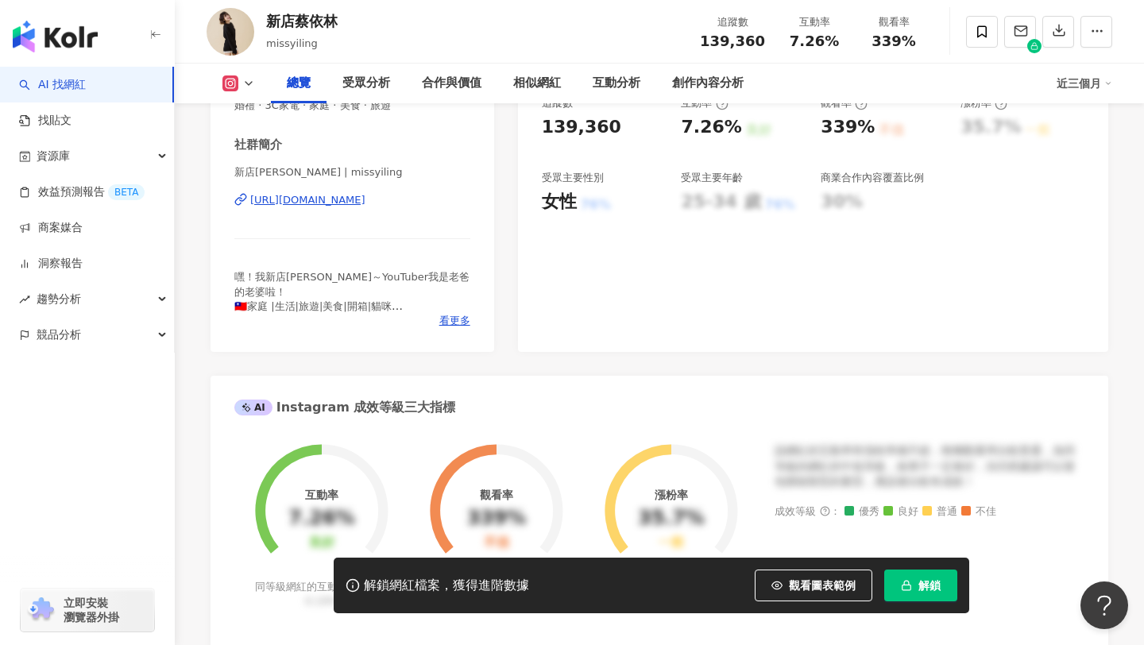
click at [366, 200] on div "https://www.instagram.com/missyiling/" at bounding box center [307, 200] width 115 height 14
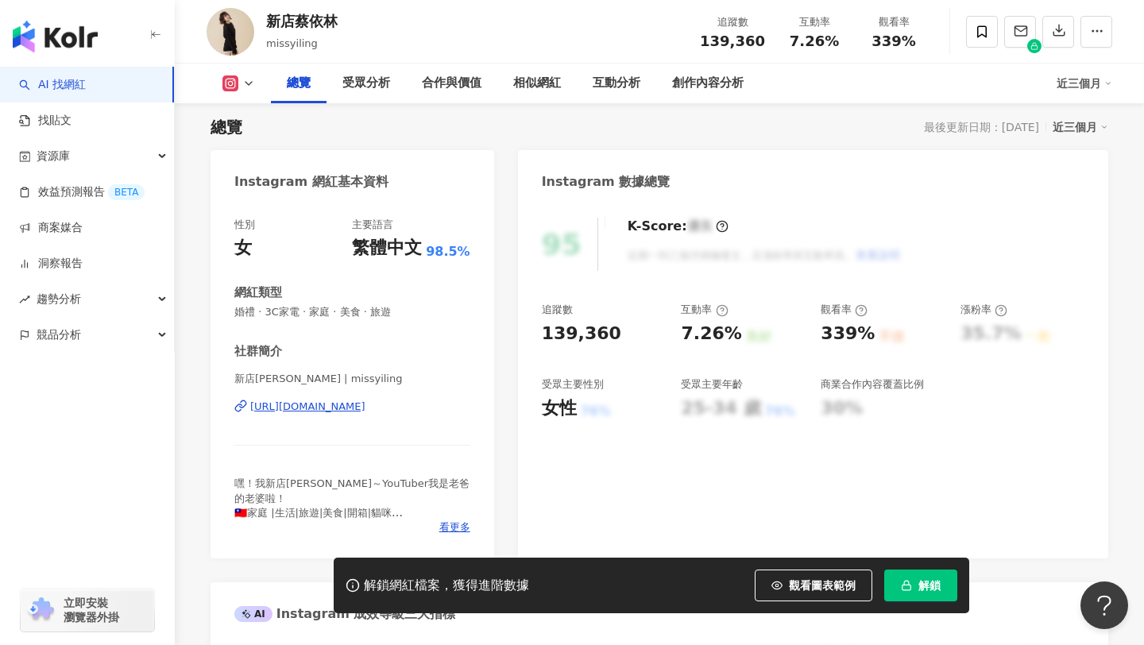
scroll to position [0, 0]
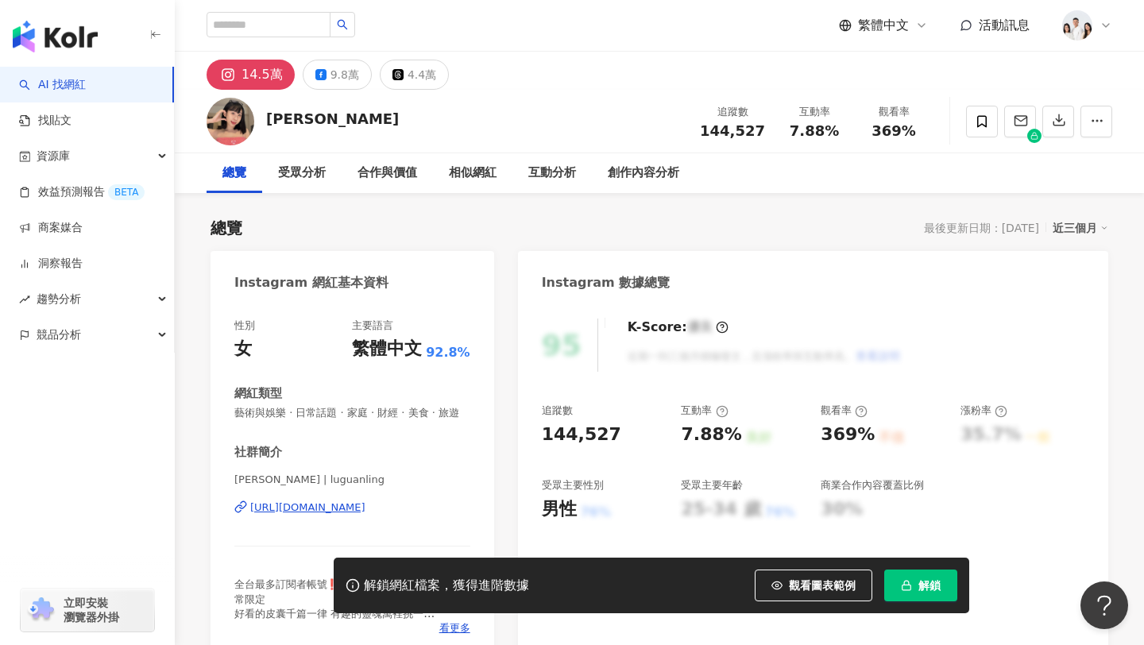
click at [366, 515] on div "[URL][DOMAIN_NAME]" at bounding box center [307, 508] width 115 height 14
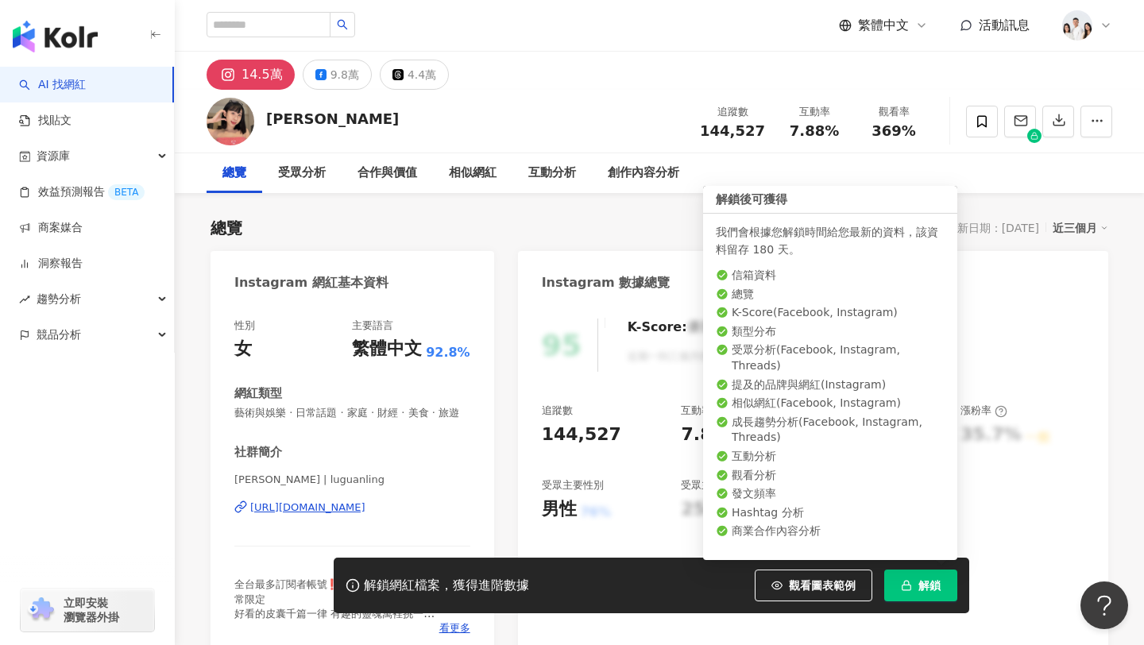
click at [911, 580] on icon "button" at bounding box center [906, 585] width 11 height 11
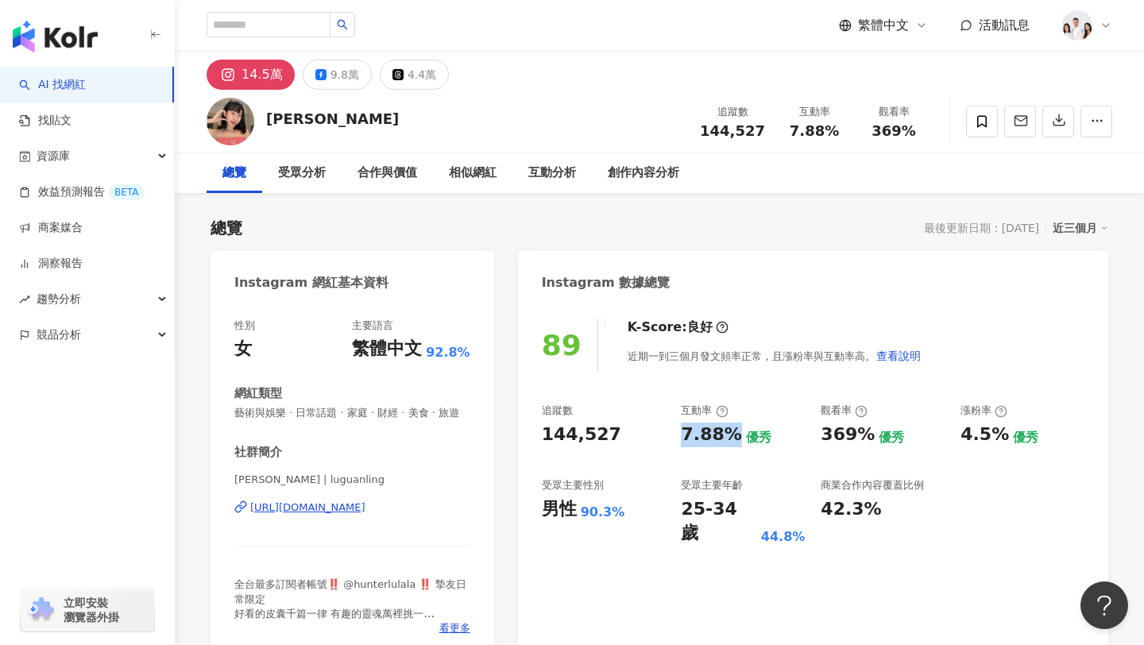
drag, startPoint x: 683, startPoint y: 440, endPoint x: 730, endPoint y: 440, distance: 46.9
click at [730, 440] on div "7.88%" at bounding box center [711, 435] width 60 height 25
copy div "7.88%"
click at [360, 515] on div "https://www.instagram.com/luguanling/" at bounding box center [307, 508] width 115 height 14
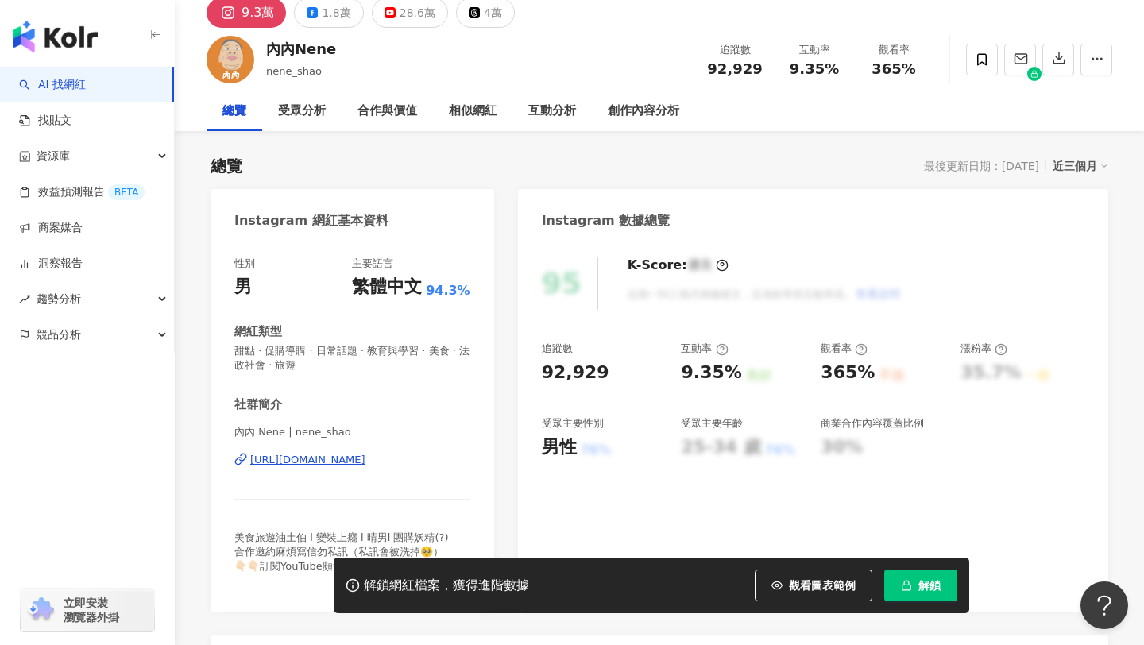
scroll to position [74, 0]
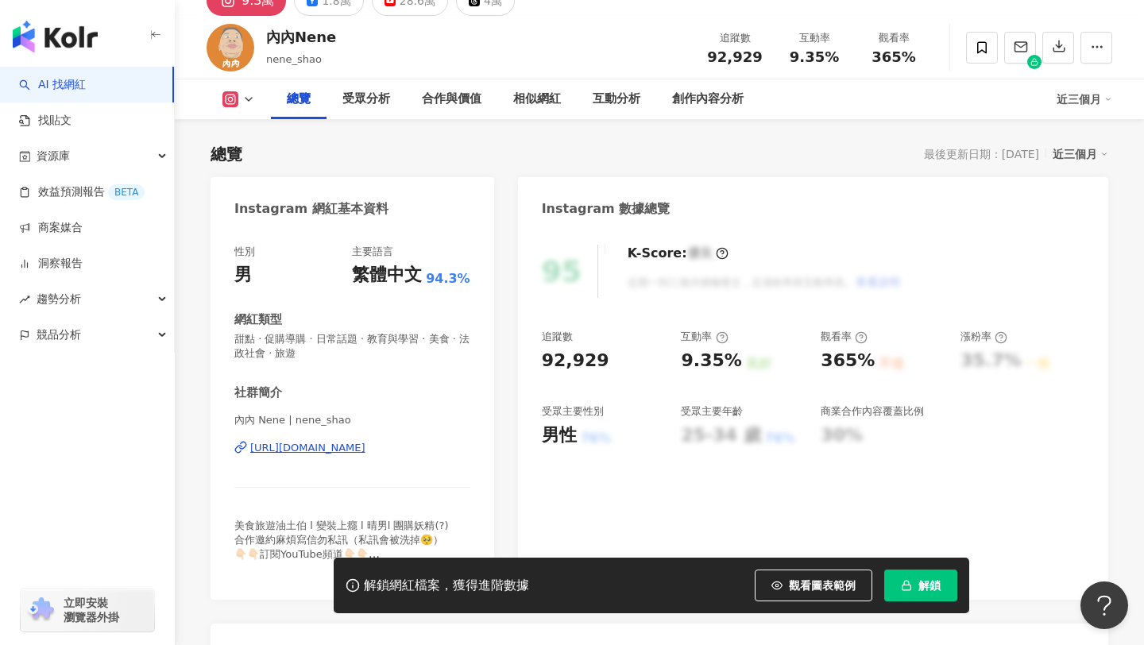
click at [345, 449] on div "[URL][DOMAIN_NAME]" at bounding box center [307, 448] width 115 height 14
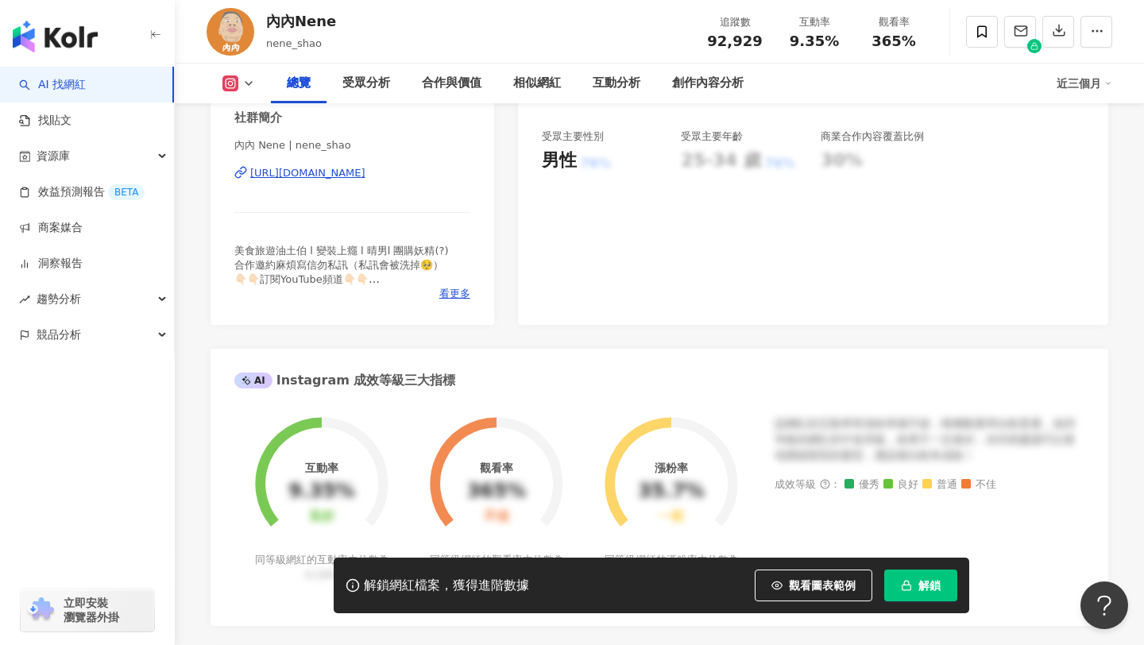
scroll to position [782, 0]
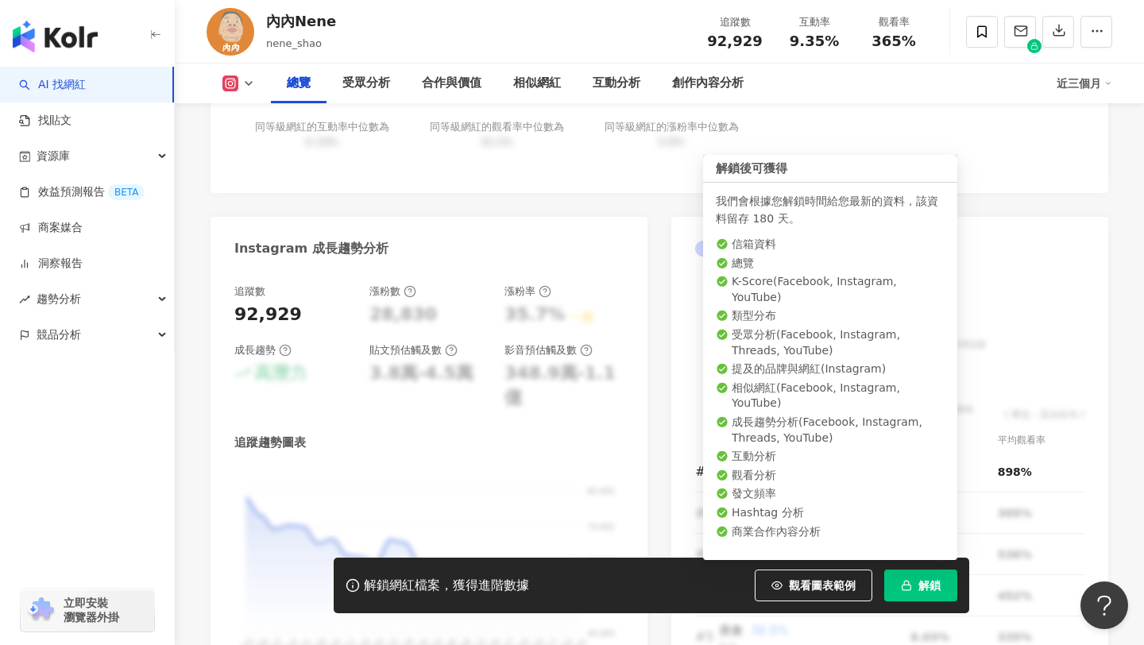
click at [920, 588] on span "解鎖" at bounding box center [930, 585] width 22 height 13
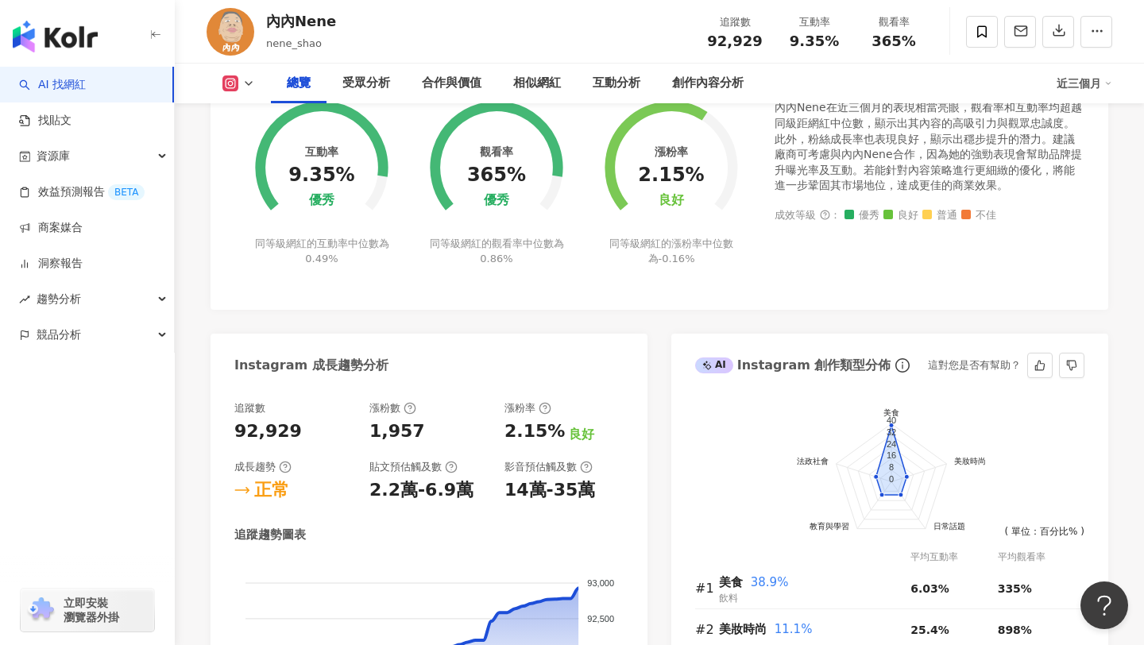
scroll to position [486, 0]
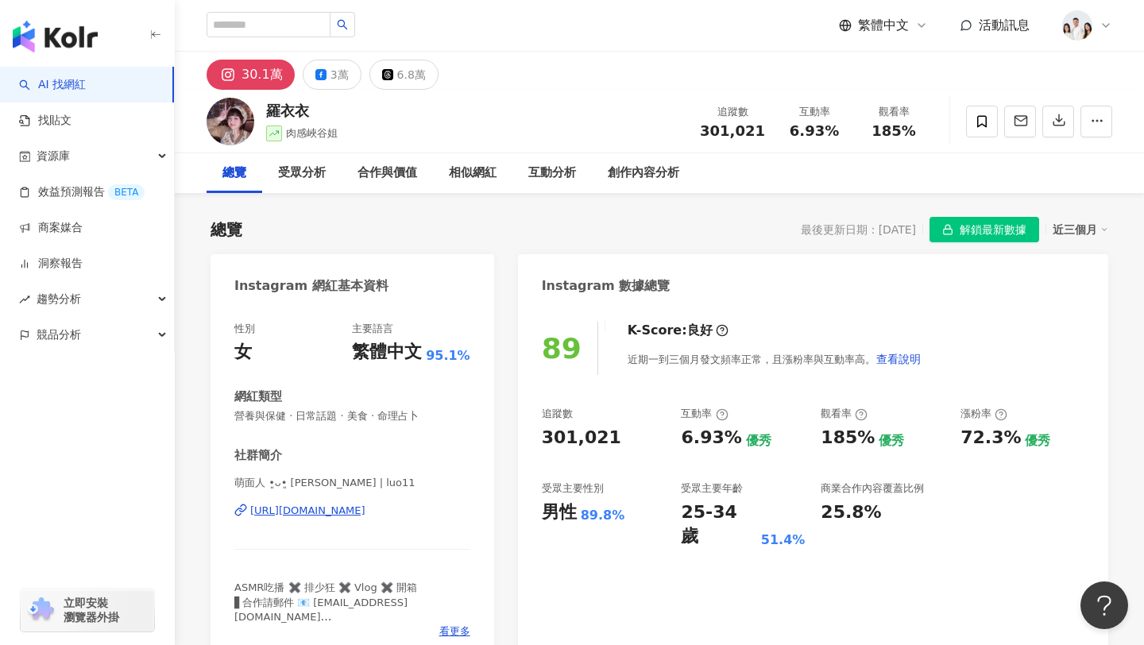
click at [300, 513] on div "https://www.instagram.com/luo11/" at bounding box center [307, 511] width 115 height 14
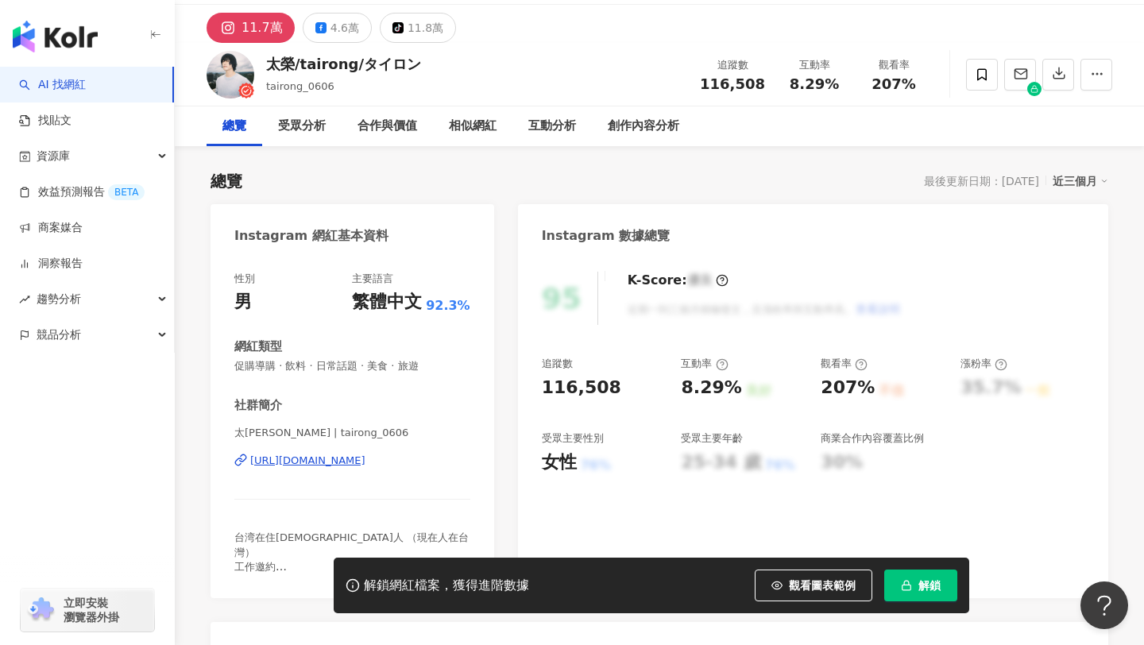
click at [366, 459] on div "[URL][DOMAIN_NAME]" at bounding box center [307, 461] width 115 height 14
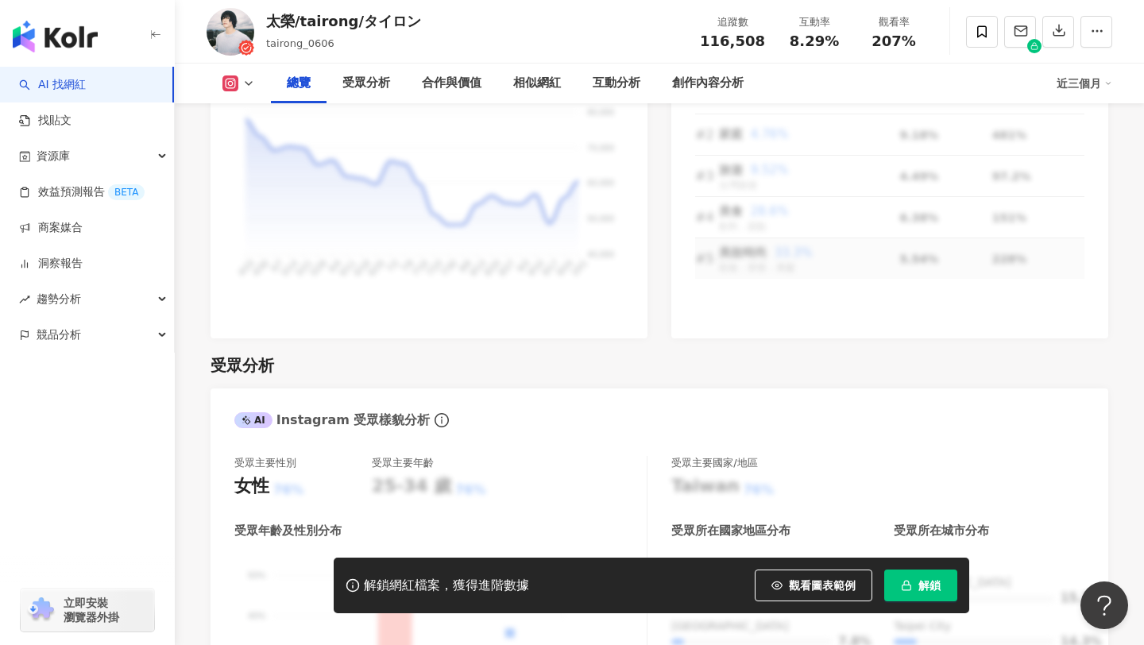
scroll to position [1189, 0]
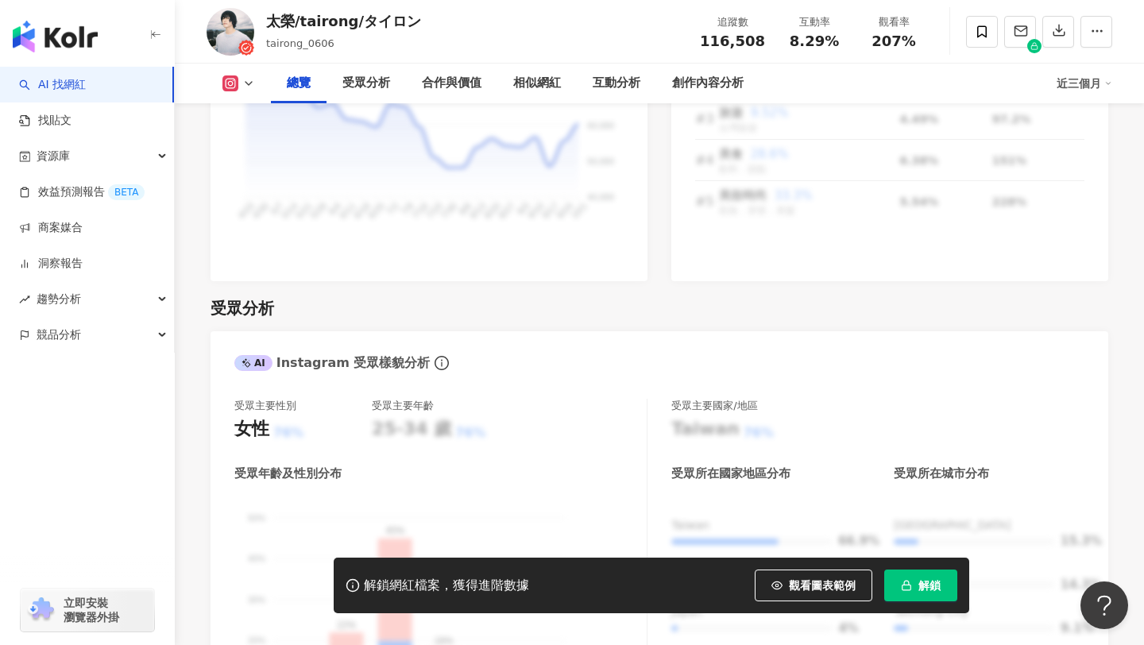
click at [915, 598] on button "解鎖" at bounding box center [921, 586] width 73 height 32
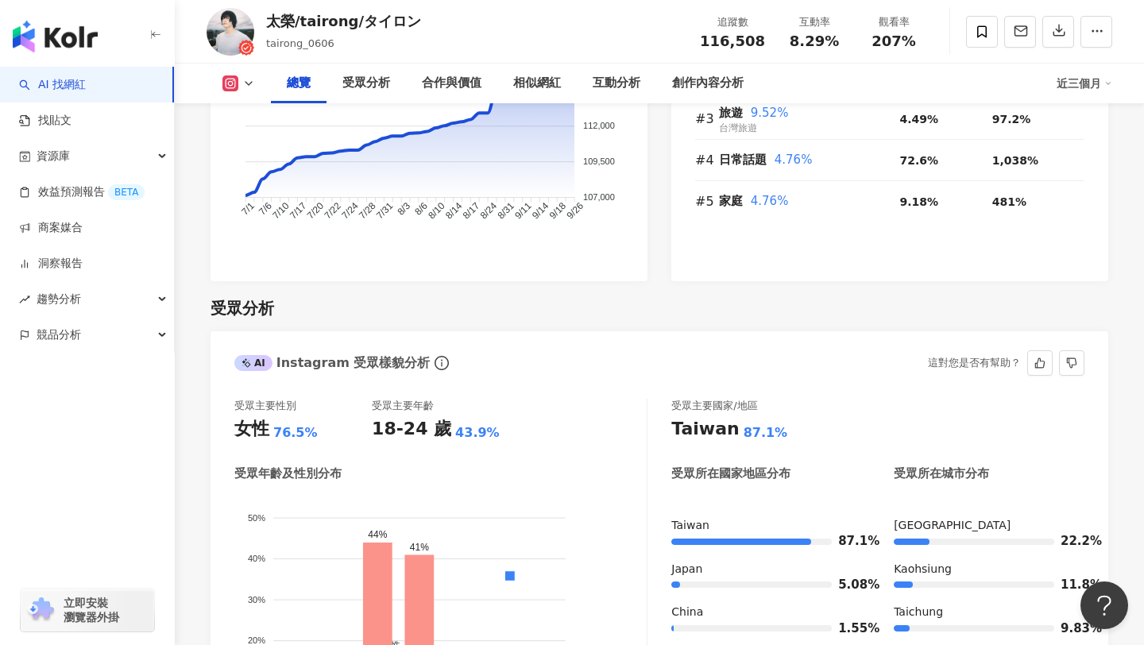
scroll to position [1264, 0]
